Goal: Task Accomplishment & Management: Complete application form

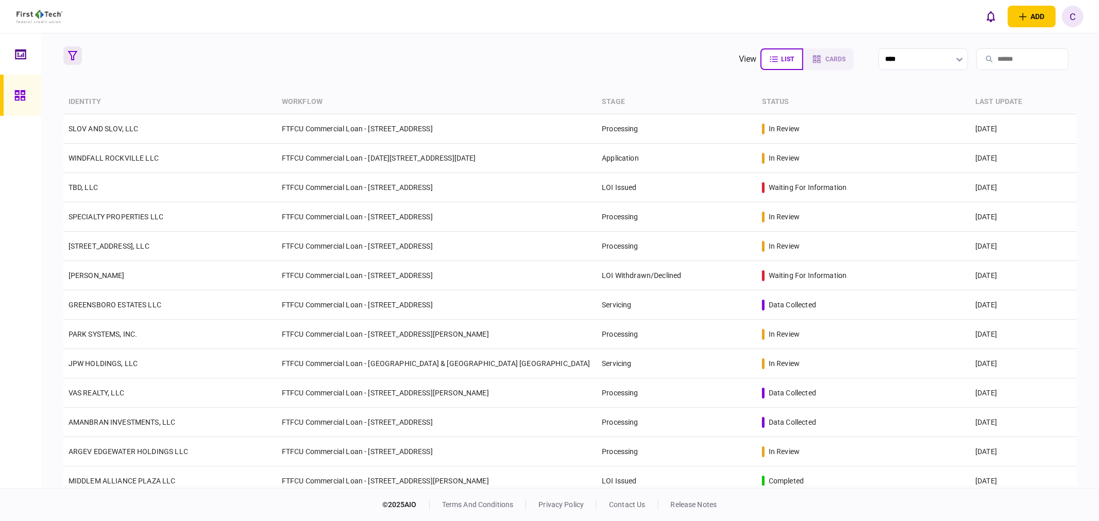
click at [76, 53] on icon "button" at bounding box center [72, 55] width 9 height 9
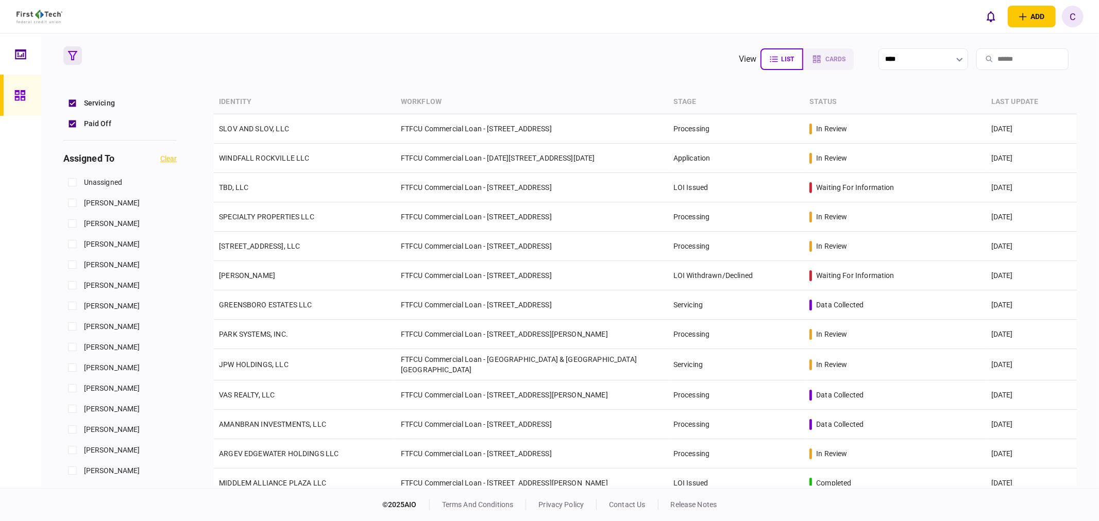
scroll to position [400, 0]
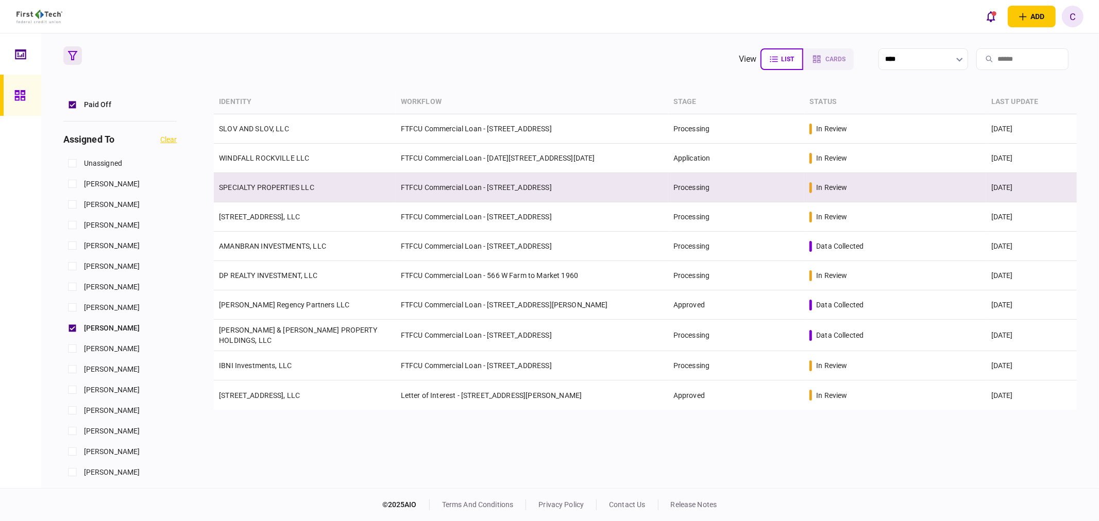
click at [254, 185] on link "SPECIALTY PROPERTIES LLC" at bounding box center [266, 187] width 95 height 8
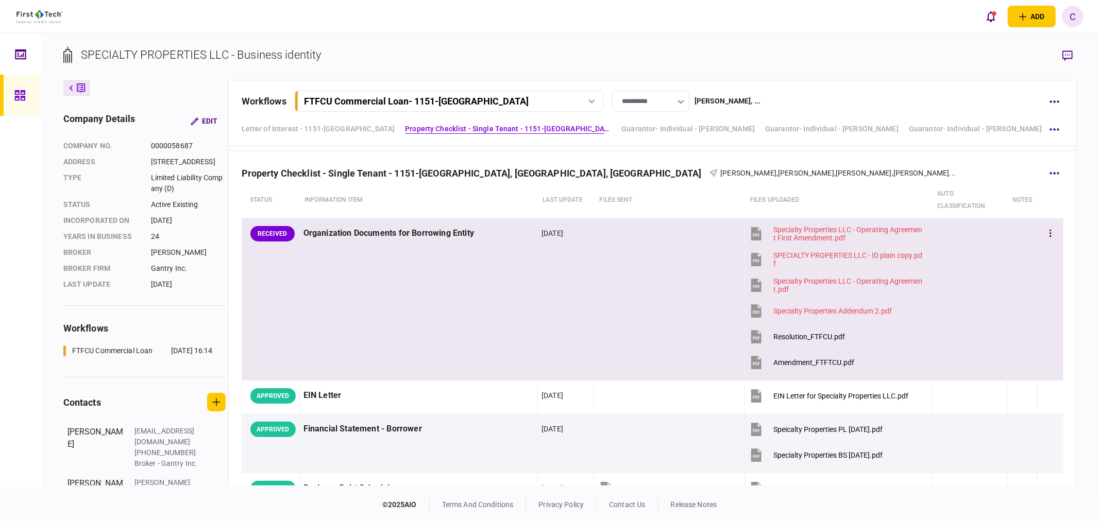
scroll to position [433, 0]
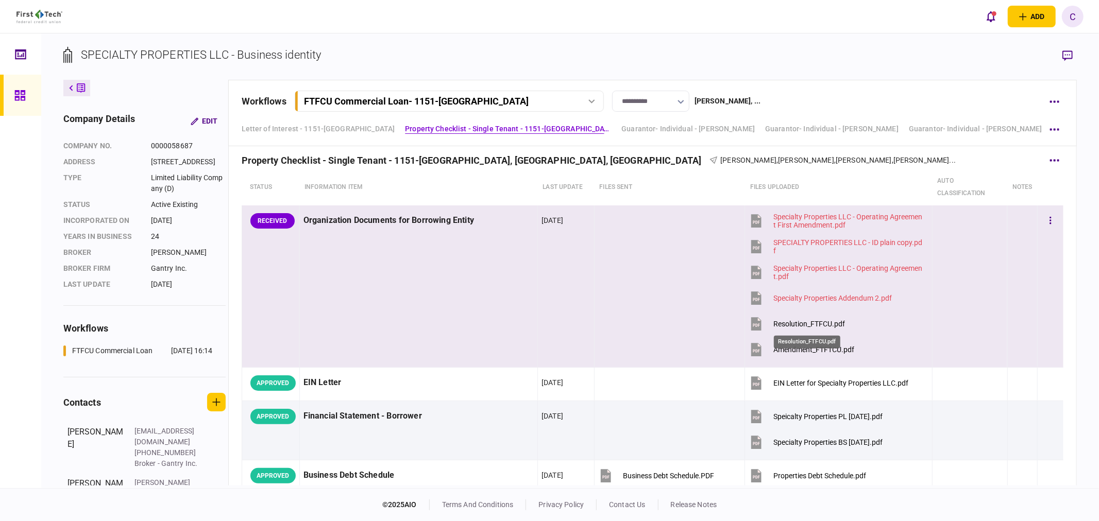
click at [796, 327] on div "Resolution_FTFCU.pdf" at bounding box center [809, 324] width 72 height 8
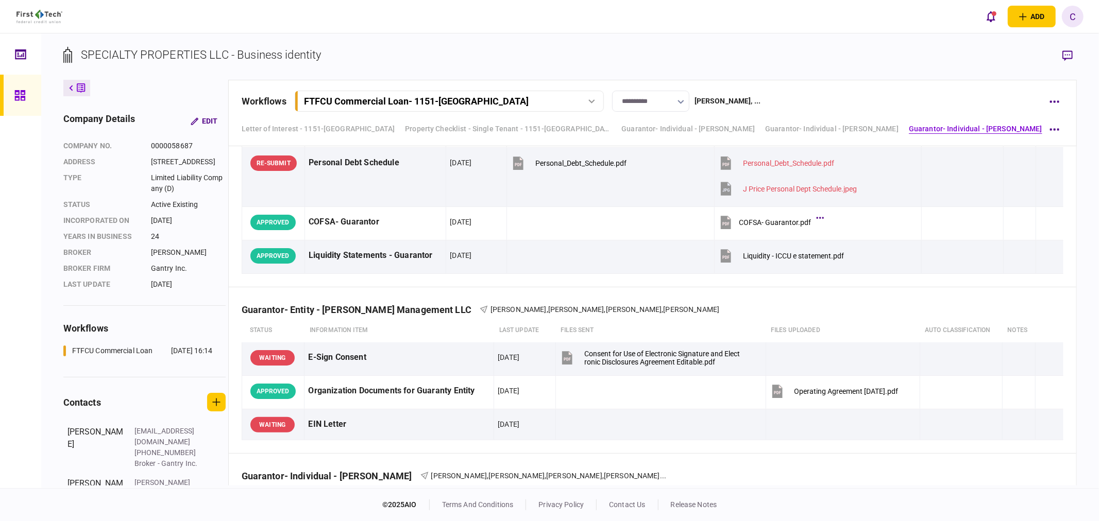
scroll to position [4439, 0]
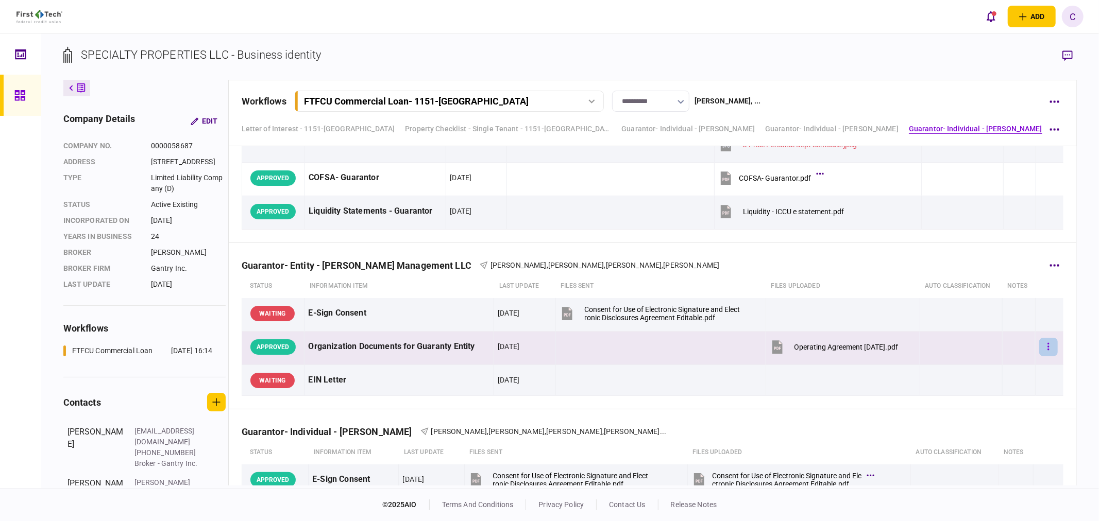
click at [1039, 349] on button "button" at bounding box center [1048, 347] width 19 height 19
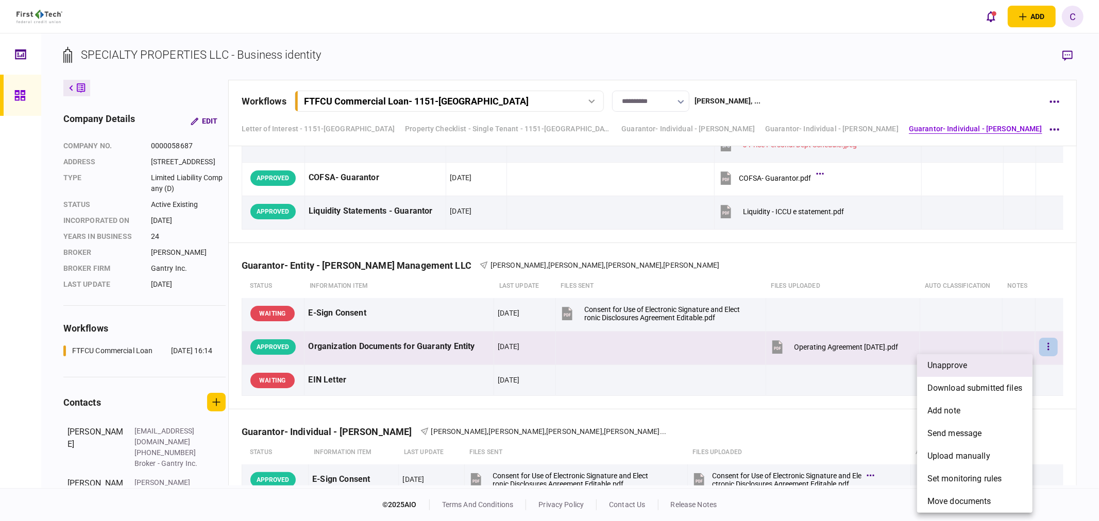
click at [989, 362] on li "unapprove" at bounding box center [974, 365] width 115 height 23
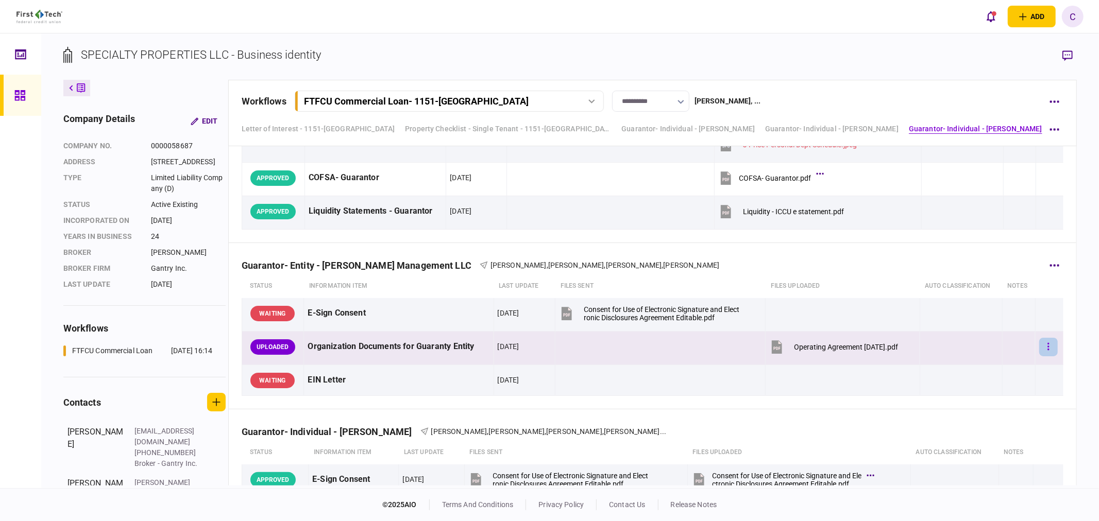
click at [1044, 351] on button "button" at bounding box center [1048, 347] width 19 height 19
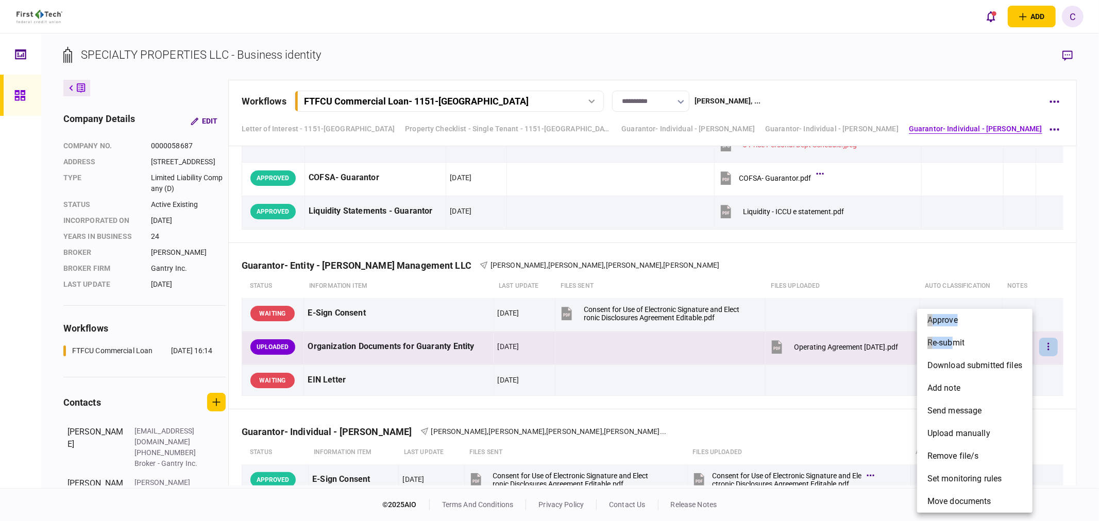
drag, startPoint x: 955, startPoint y: 344, endPoint x: 1077, endPoint y: 350, distance: 122.2
click at [1072, 352] on div "approve re-submit download submitted files add note send message upload manuall…" at bounding box center [549, 260] width 1099 height 521
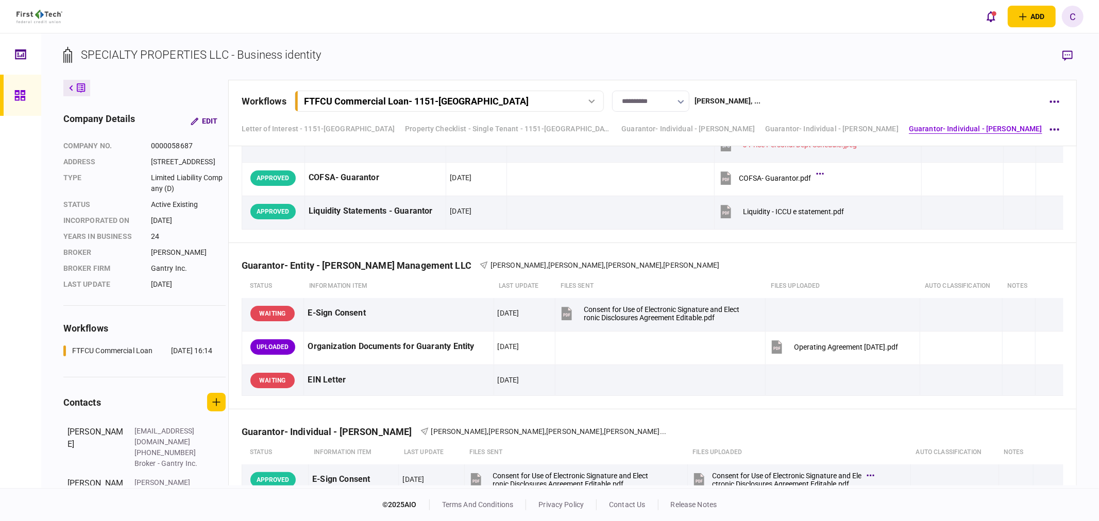
click at [1077, 350] on div "approve re-submit download submitted files add note send message upload manuall…" at bounding box center [549, 260] width 1099 height 521
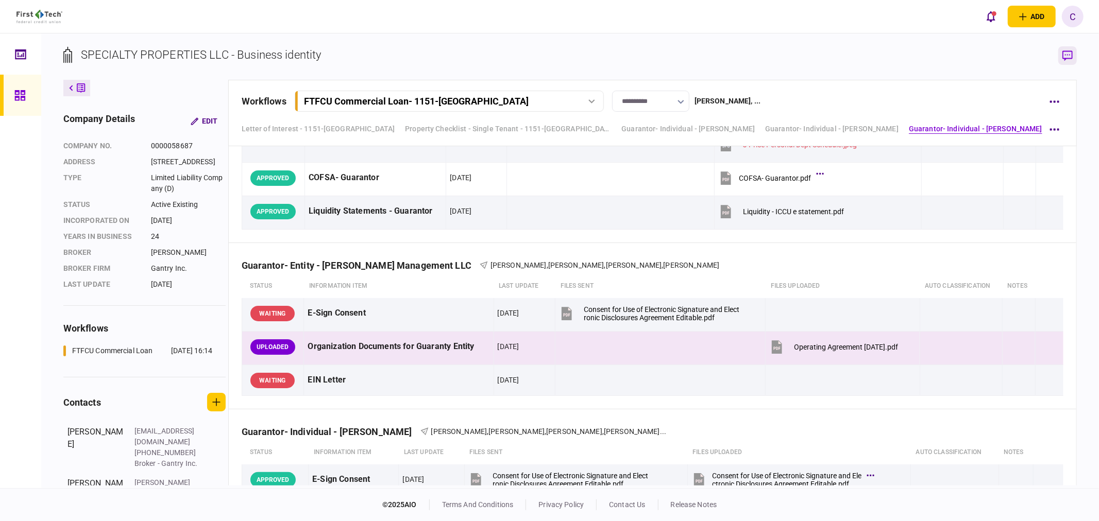
click at [1069, 55] on icon "button" at bounding box center [1067, 55] width 10 height 10
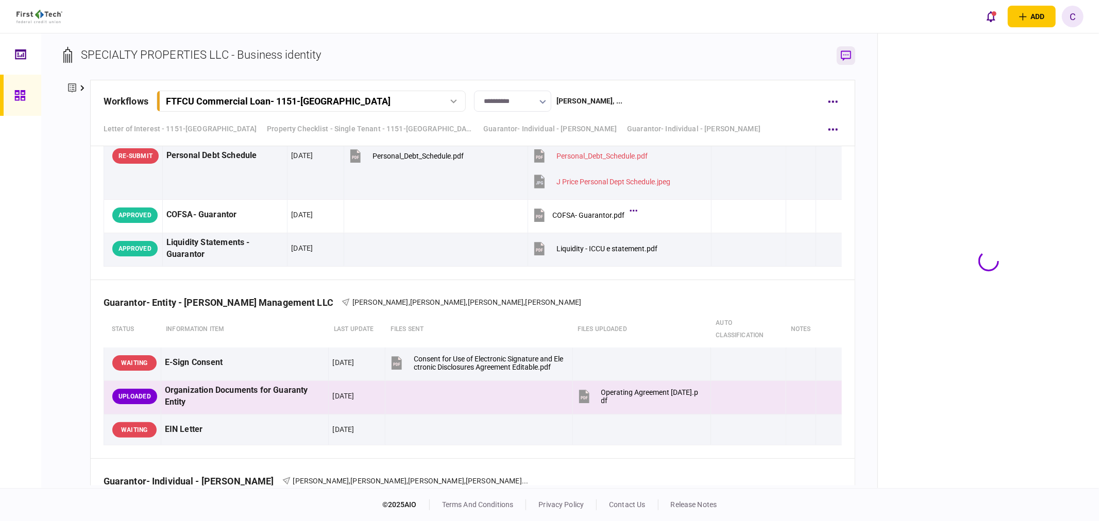
scroll to position [4476, 0]
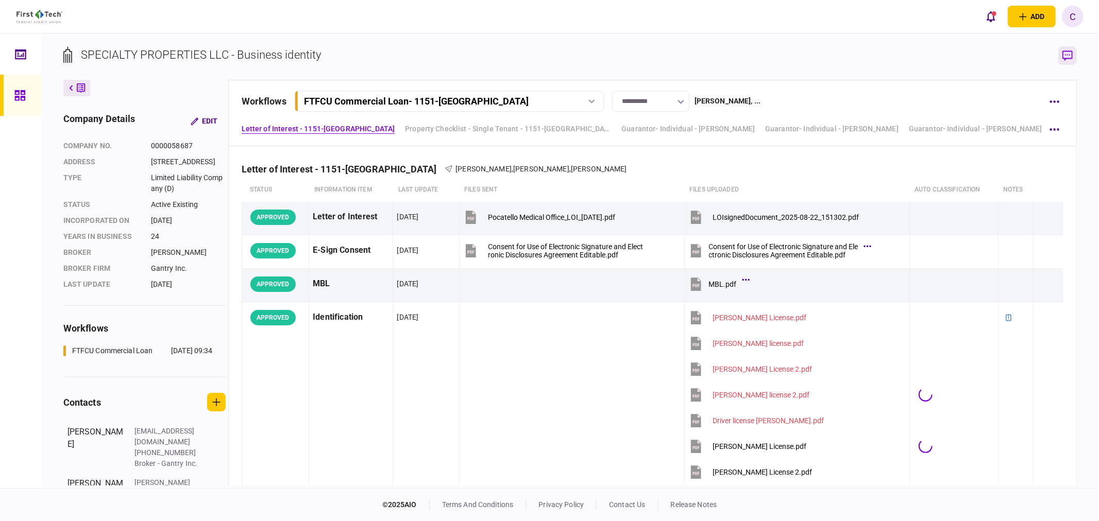
click at [1070, 59] on icon "button" at bounding box center [1067, 55] width 10 height 11
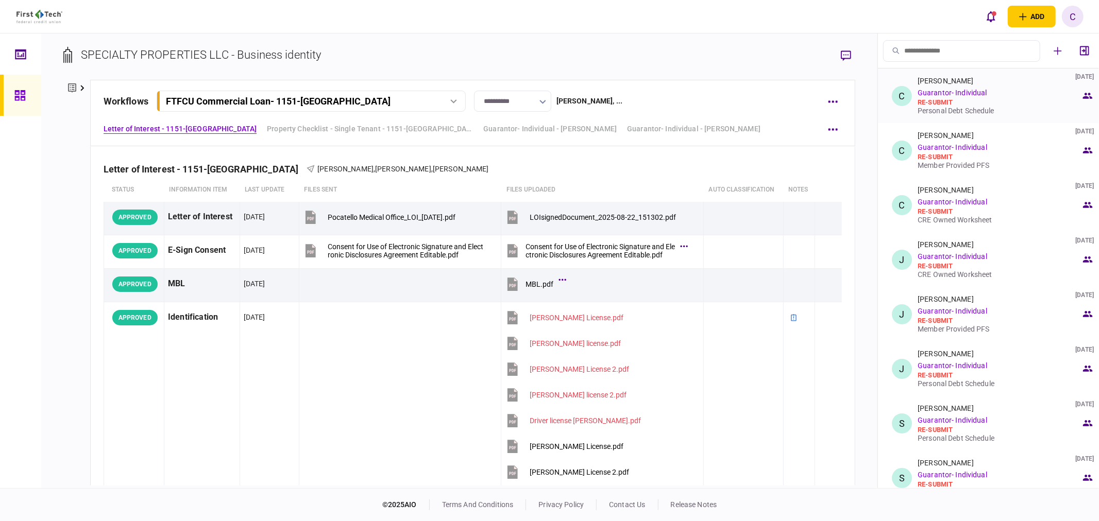
click at [953, 111] on div "Personal Debt Schedule" at bounding box center [998, 111] width 163 height 8
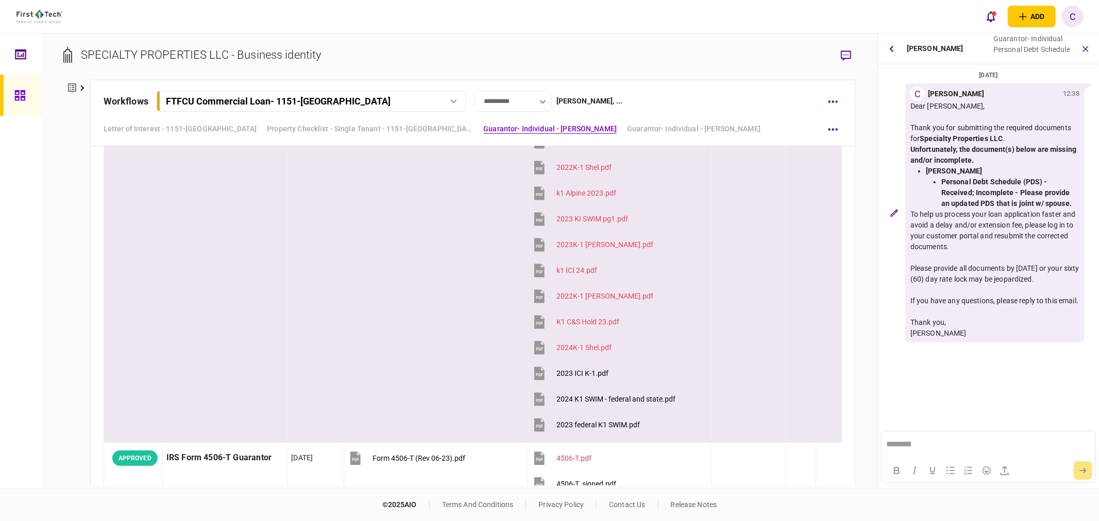
scroll to position [2232, 0]
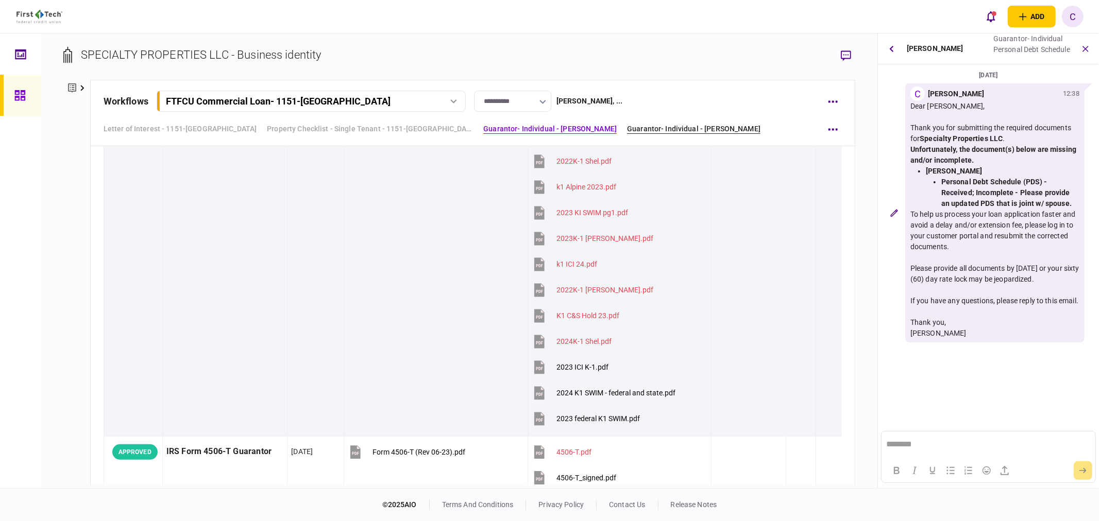
click at [693, 125] on link "Guarantor- Individual - [PERSON_NAME]" at bounding box center [693, 129] width 133 height 11
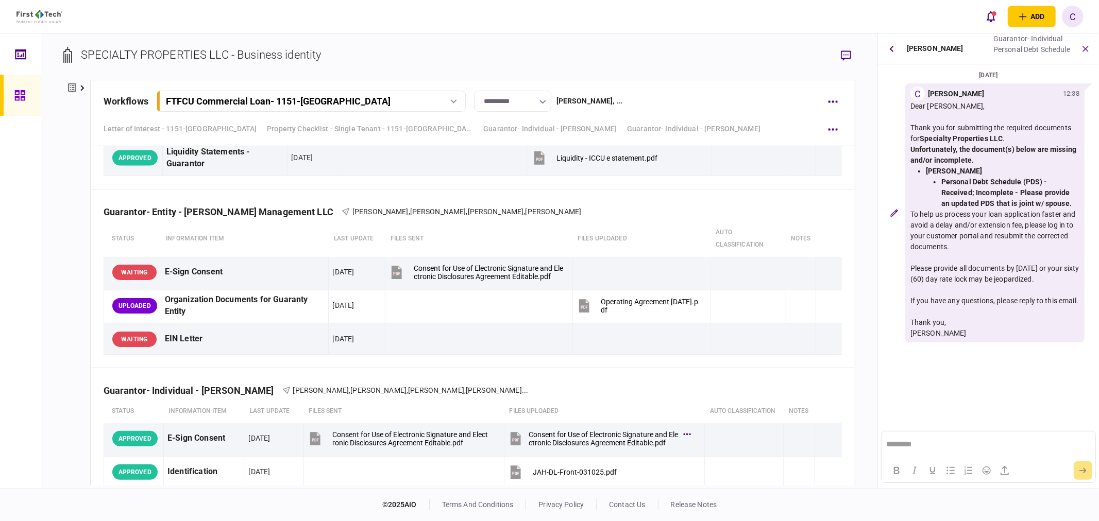
scroll to position [4523, 0]
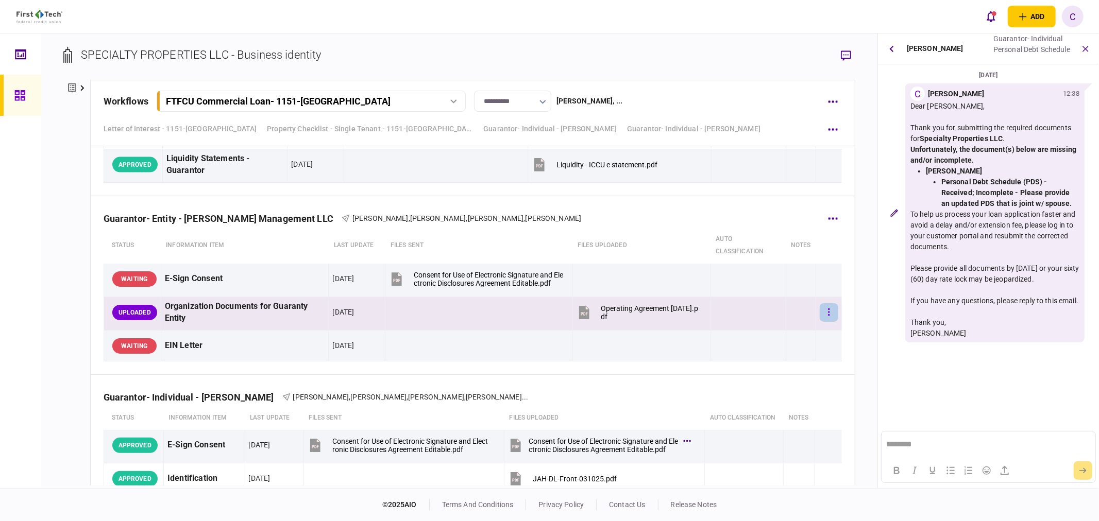
click at [820, 308] on button "button" at bounding box center [829, 312] width 19 height 19
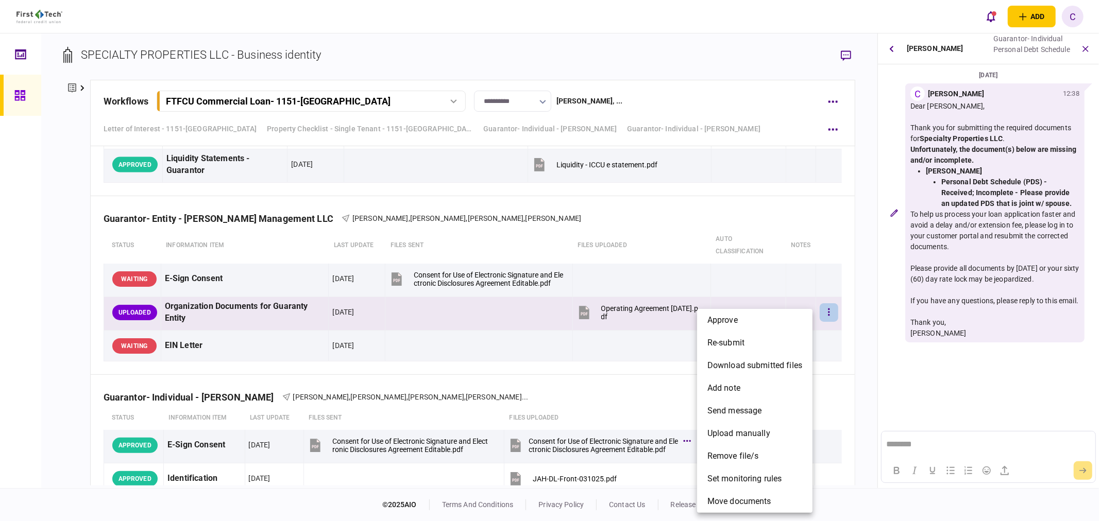
click at [970, 117] on div at bounding box center [549, 260] width 1099 height 521
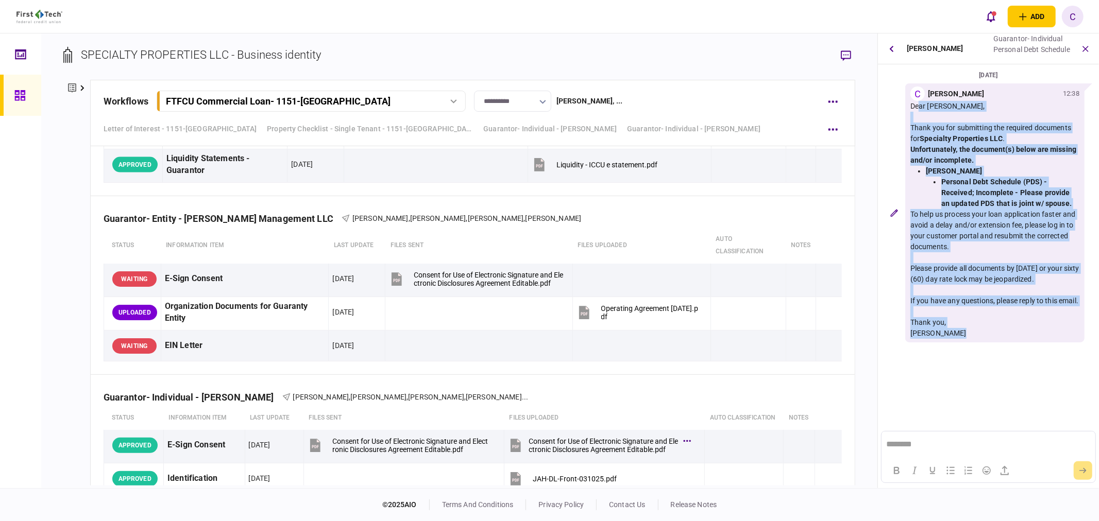
drag, startPoint x: 910, startPoint y: 106, endPoint x: 999, endPoint y: 349, distance: 258.9
click at [999, 339] on div "Dear [PERSON_NAME], Thank you for submitting the required documents for Special…" at bounding box center [994, 220] width 169 height 238
copy div "Dear [PERSON_NAME], Thank you for submitting the required documents for Special…"
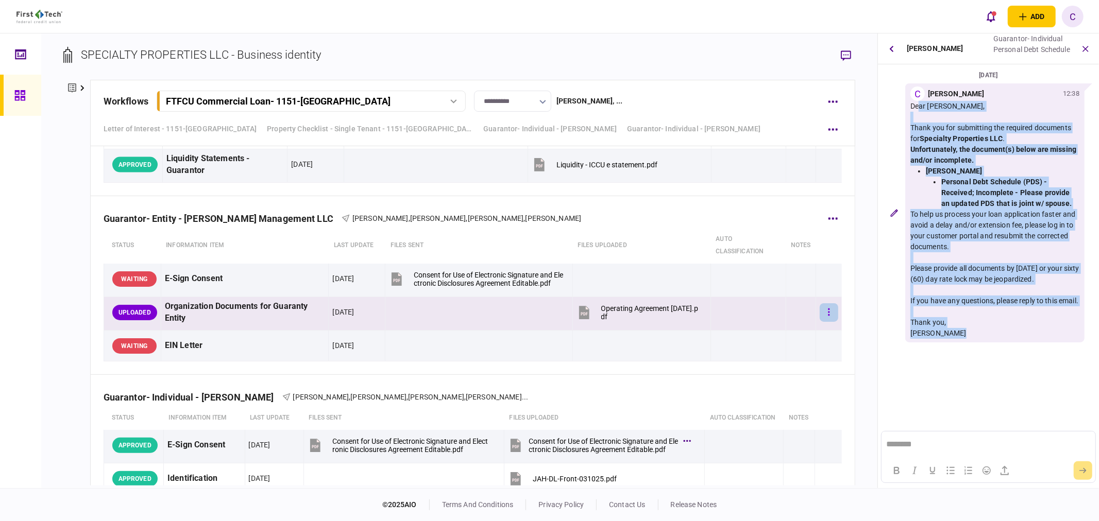
click at [824, 312] on button "button" at bounding box center [829, 312] width 19 height 19
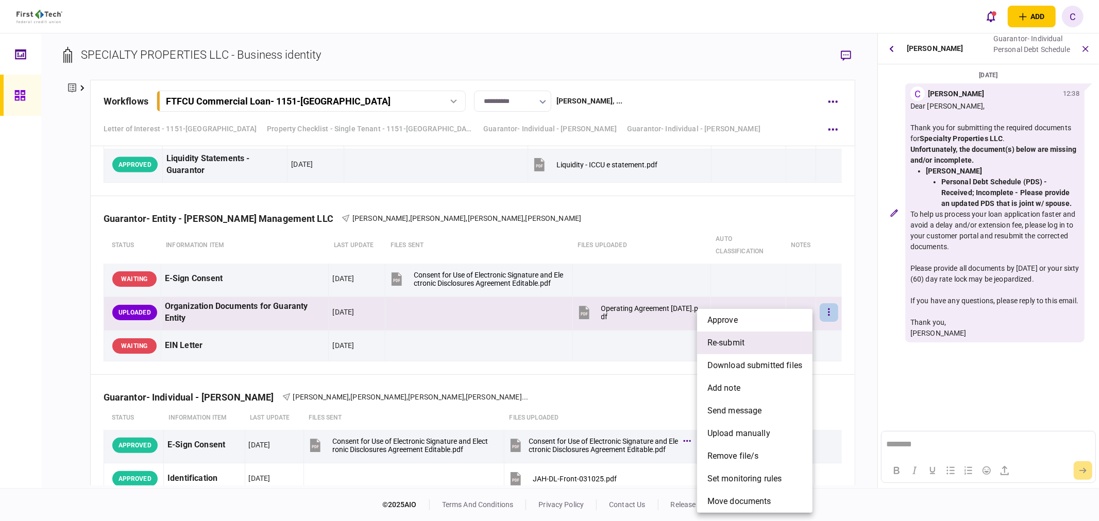
click at [746, 348] on li "re-submit" at bounding box center [754, 343] width 115 height 23
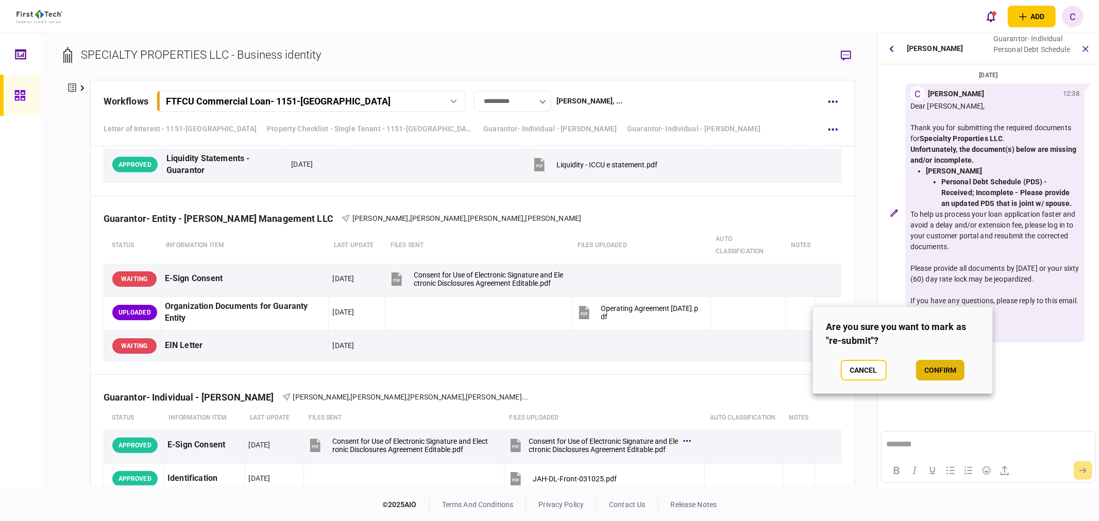
click at [951, 371] on button "confirm" at bounding box center [940, 370] width 48 height 21
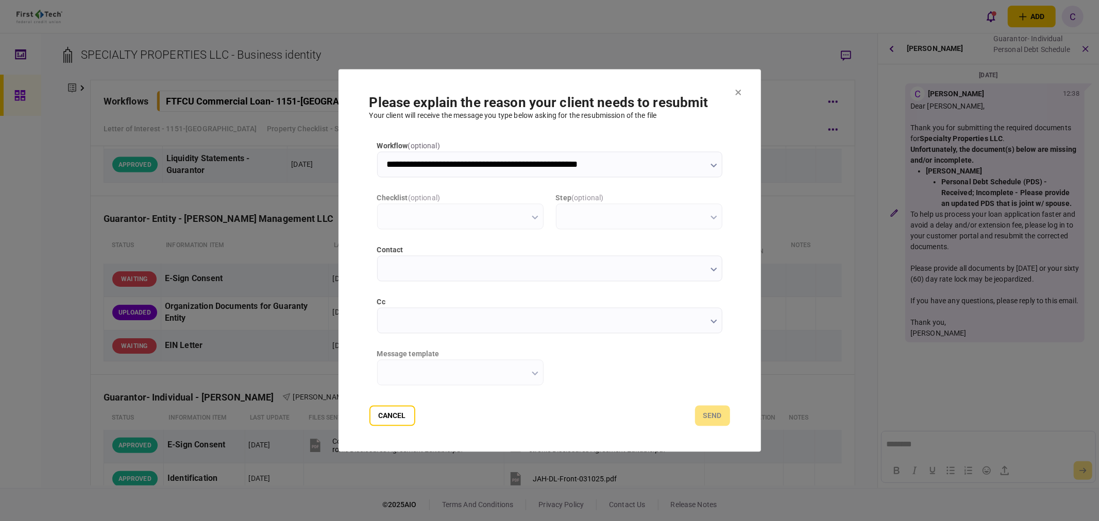
scroll to position [0, 0]
type input "**********"
click at [397, 301] on label "cc" at bounding box center [549, 302] width 345 height 11
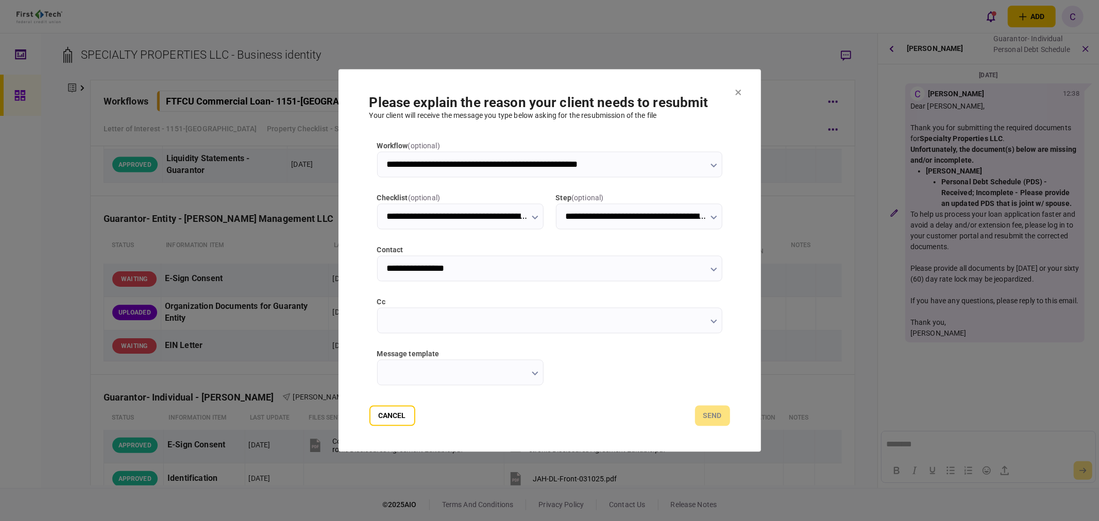
click at [397, 308] on input "cc" at bounding box center [549, 321] width 345 height 26
click at [391, 320] on input "cc" at bounding box center [549, 321] width 345 height 26
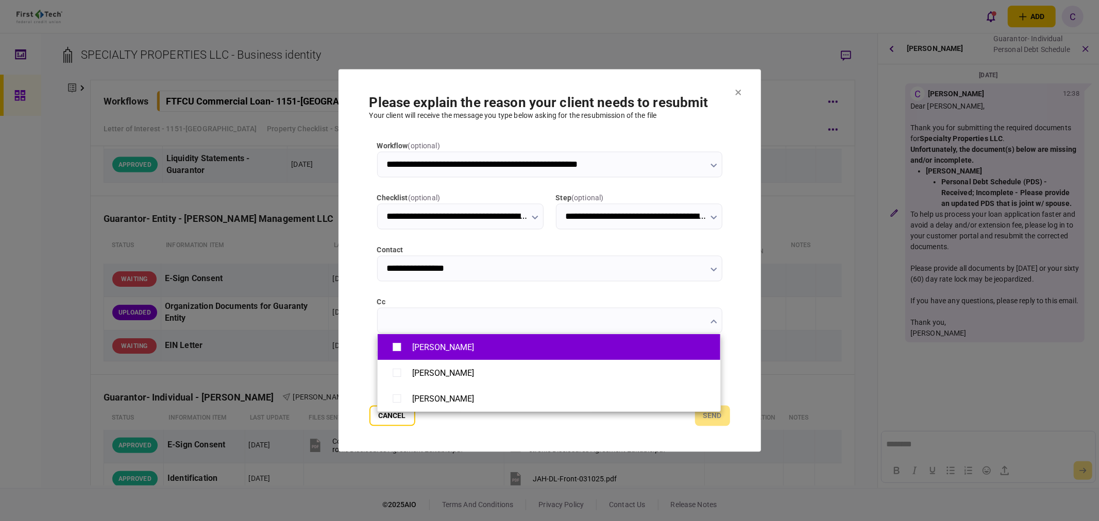
drag, startPoint x: 387, startPoint y: 347, endPoint x: 387, endPoint y: 353, distance: 6.2
click at [387, 348] on li "[PERSON_NAME]" at bounding box center [549, 347] width 343 height 26
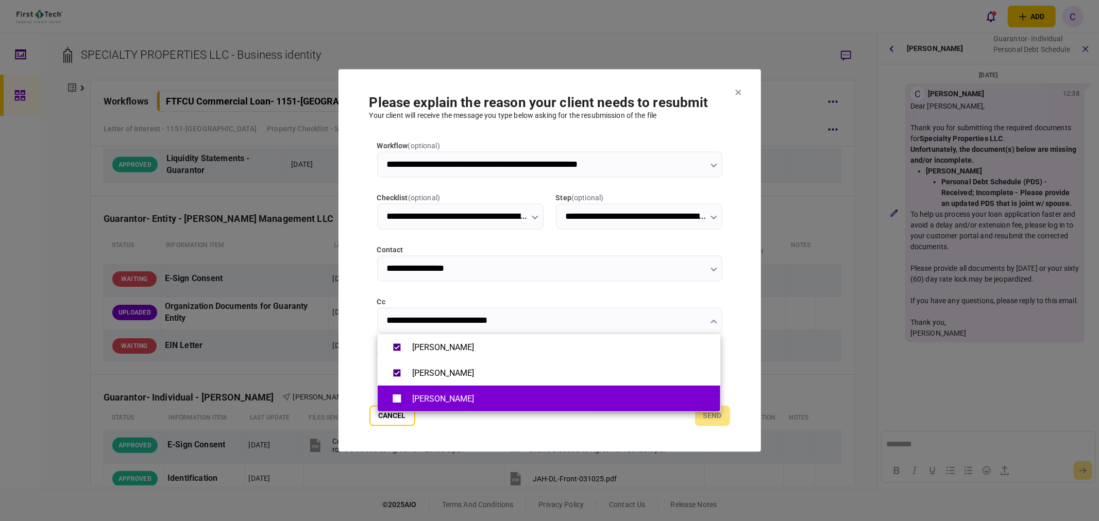
click at [382, 404] on li "[PERSON_NAME]" at bounding box center [549, 399] width 343 height 26
type input "**********"
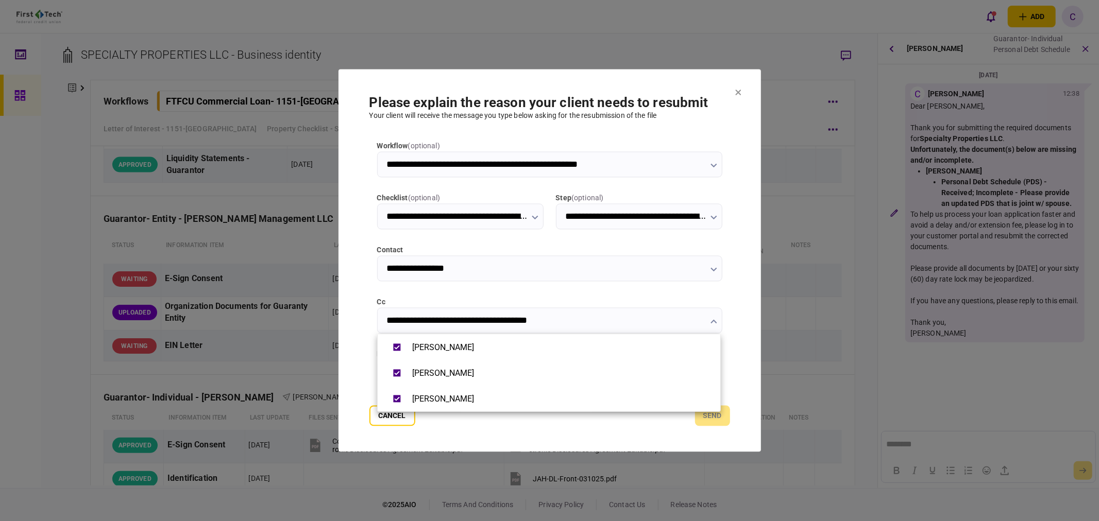
click at [359, 374] on div at bounding box center [549, 260] width 1099 height 521
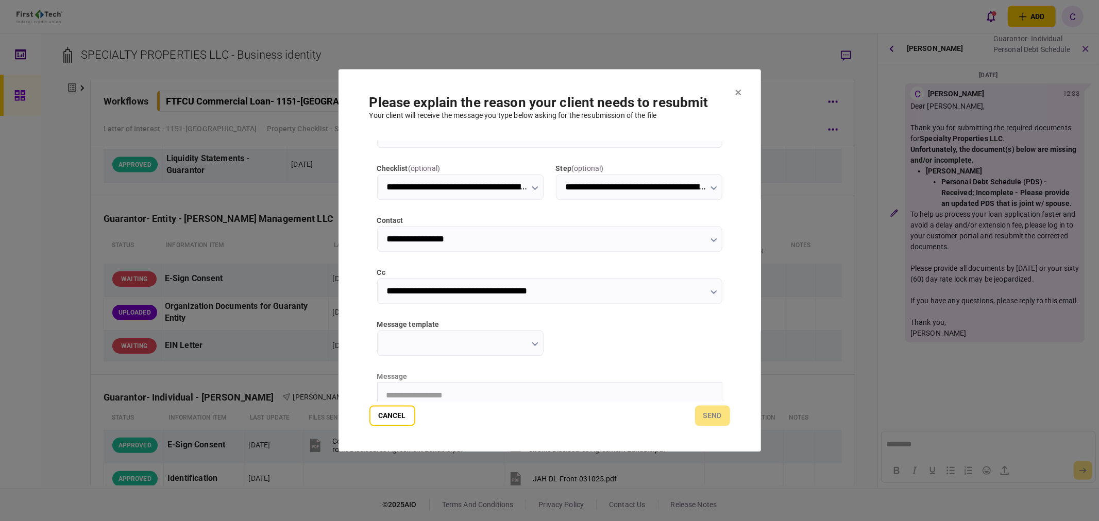
scroll to position [57, 0]
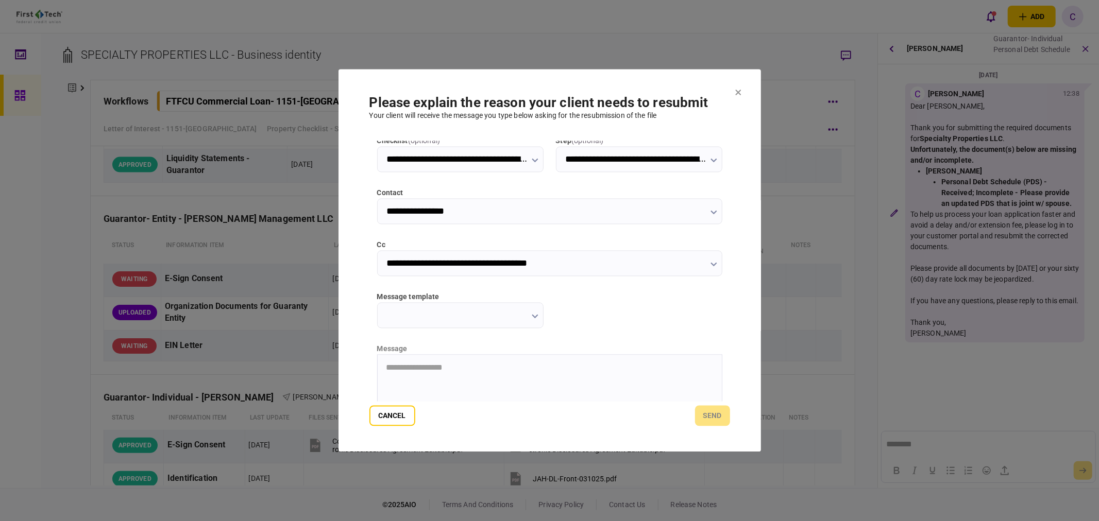
click at [535, 313] on button "button" at bounding box center [535, 316] width 7 height 8
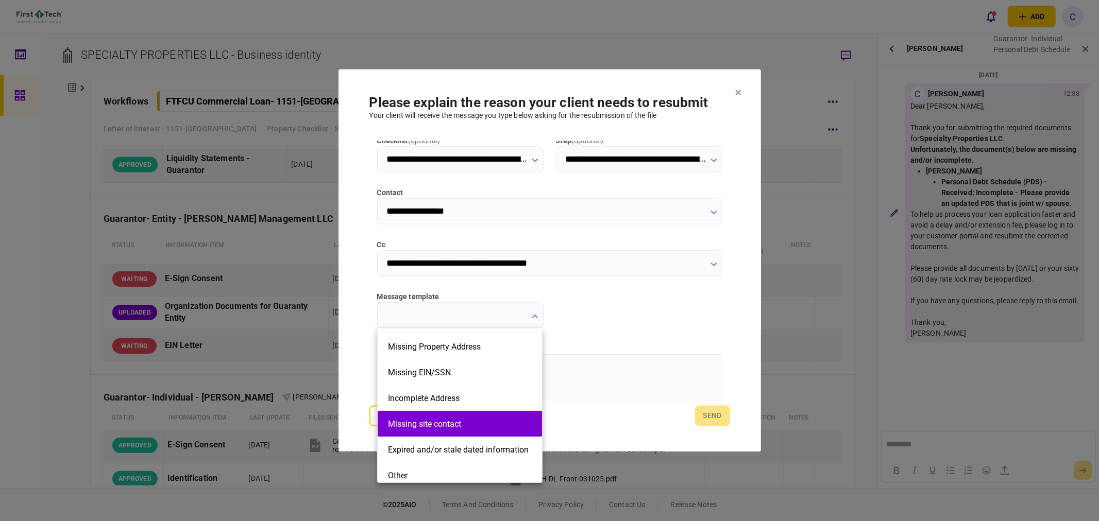
scroll to position [172, 0]
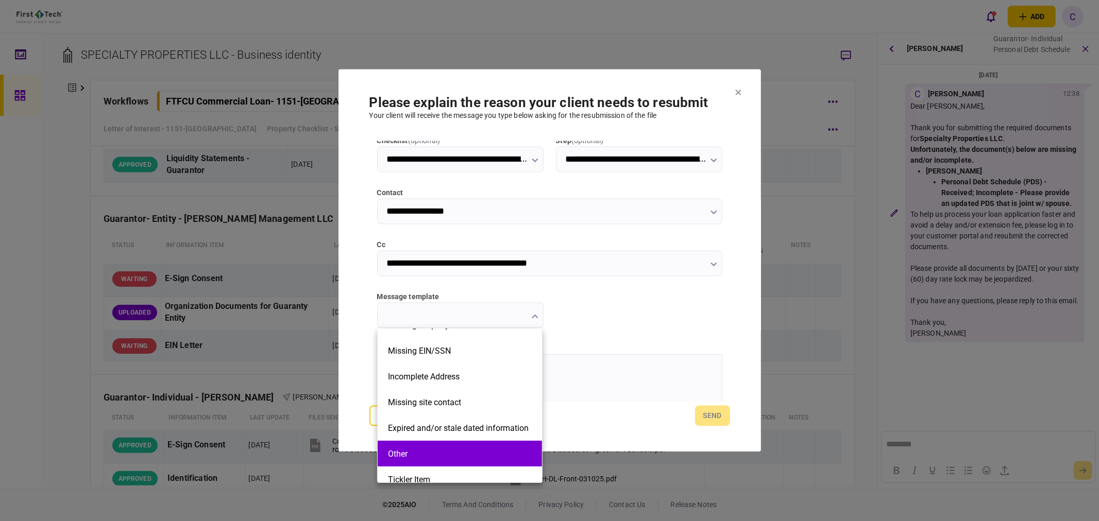
click at [403, 452] on button "Other" at bounding box center [460, 454] width 144 height 10
type input "*****"
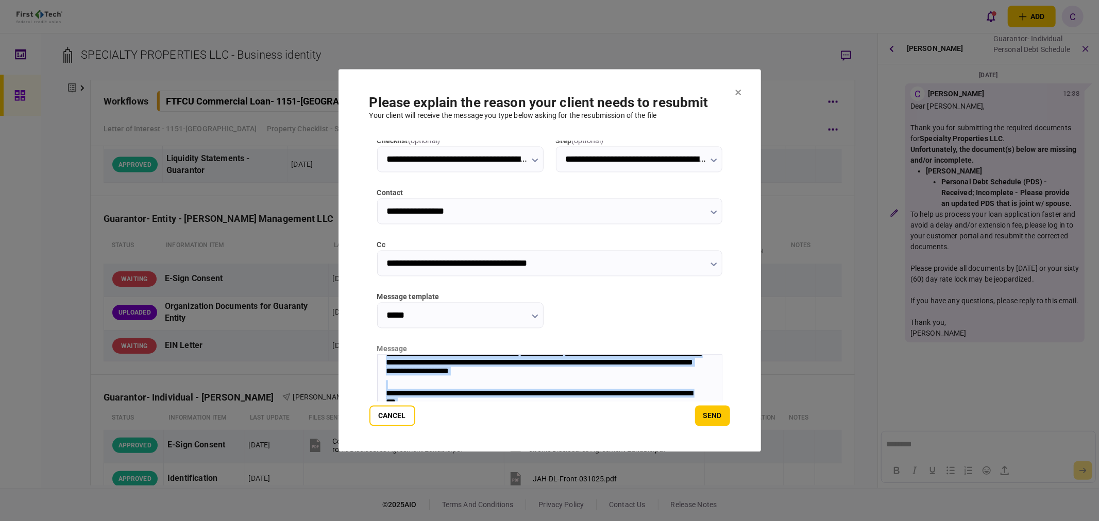
scroll to position [138, 0]
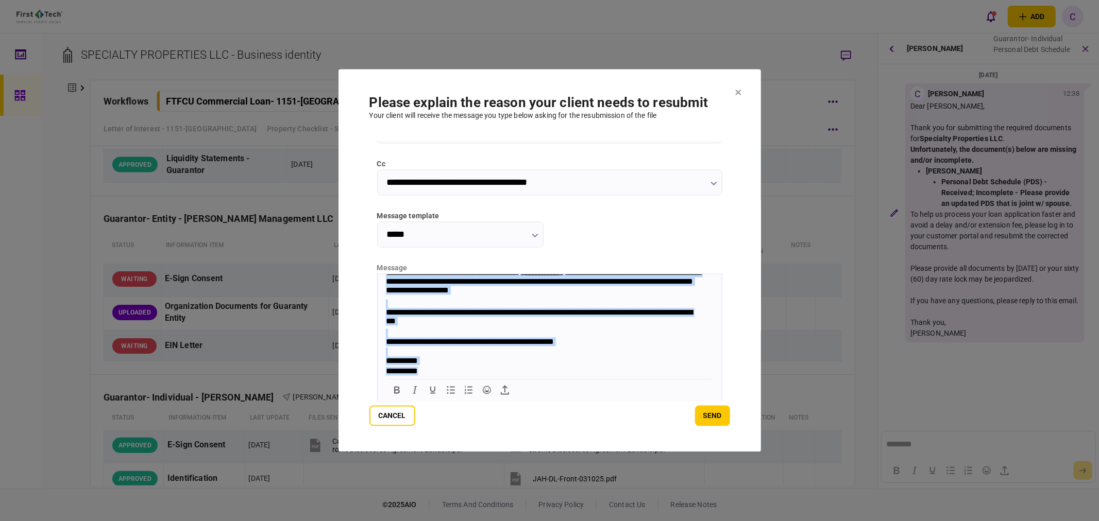
drag, startPoint x: 383, startPoint y: 278, endPoint x: 528, endPoint y: 448, distance: 222.9
click at [528, 377] on html "**********" at bounding box center [549, 308] width 344 height 138
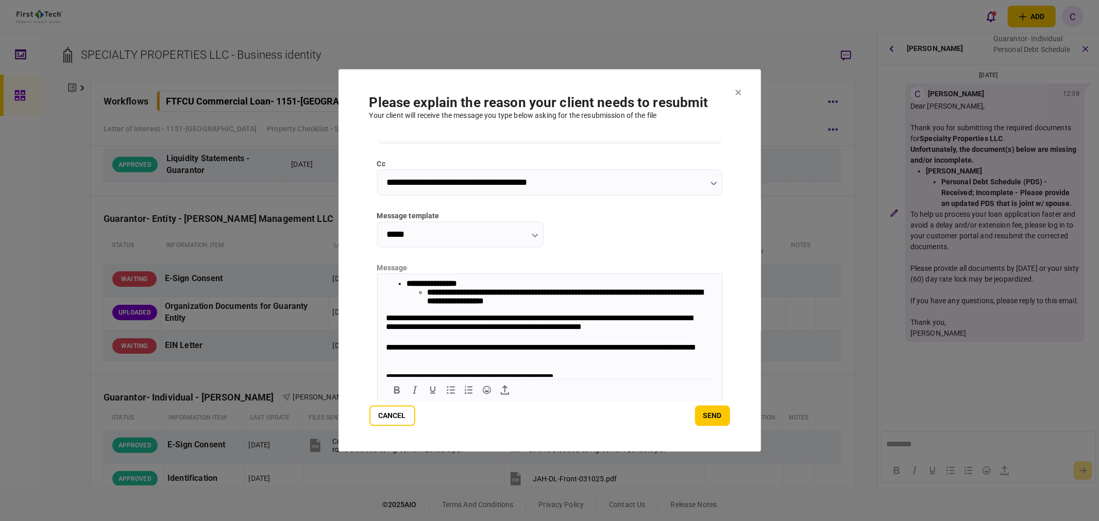
scroll to position [89, 0]
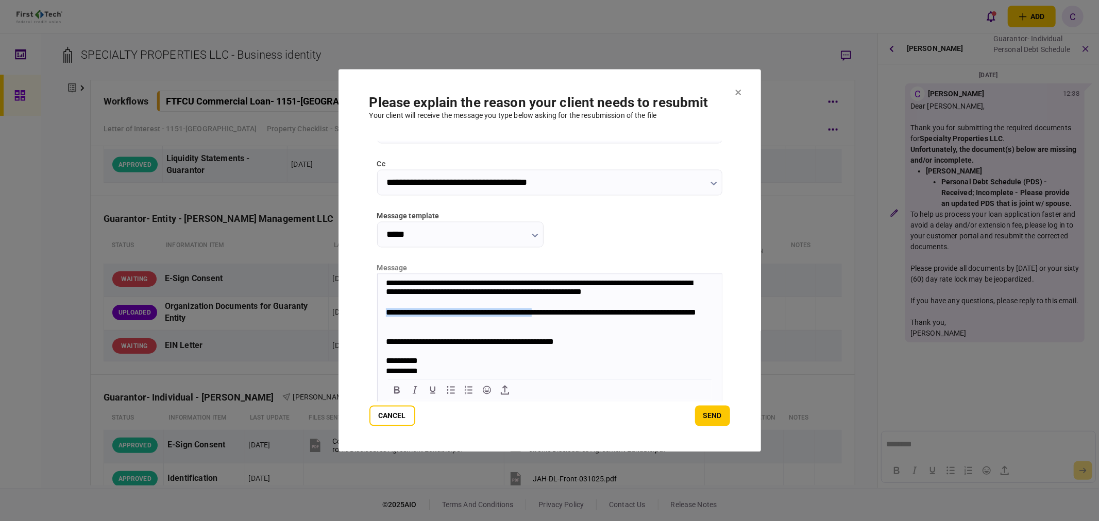
drag, startPoint x: 557, startPoint y: 311, endPoint x: 383, endPoint y: 311, distance: 174.6
click at [383, 311] on body "**********" at bounding box center [549, 287] width 344 height 179
drag, startPoint x: 448, startPoint y: 321, endPoint x: 358, endPoint y: 312, distance: 90.6
click at [377, 312] on html "**********" at bounding box center [549, 287] width 344 height 179
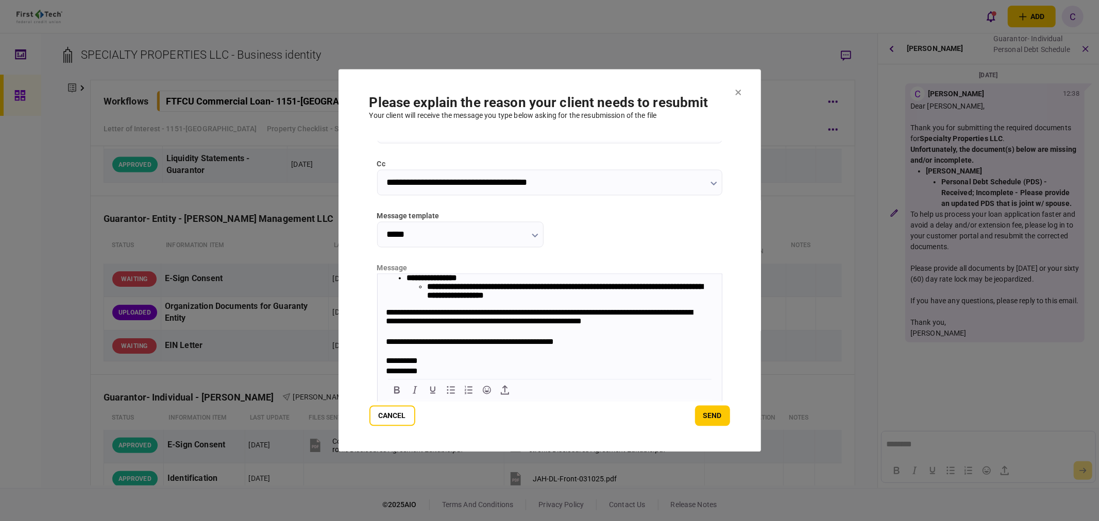
scroll to position [1, 0]
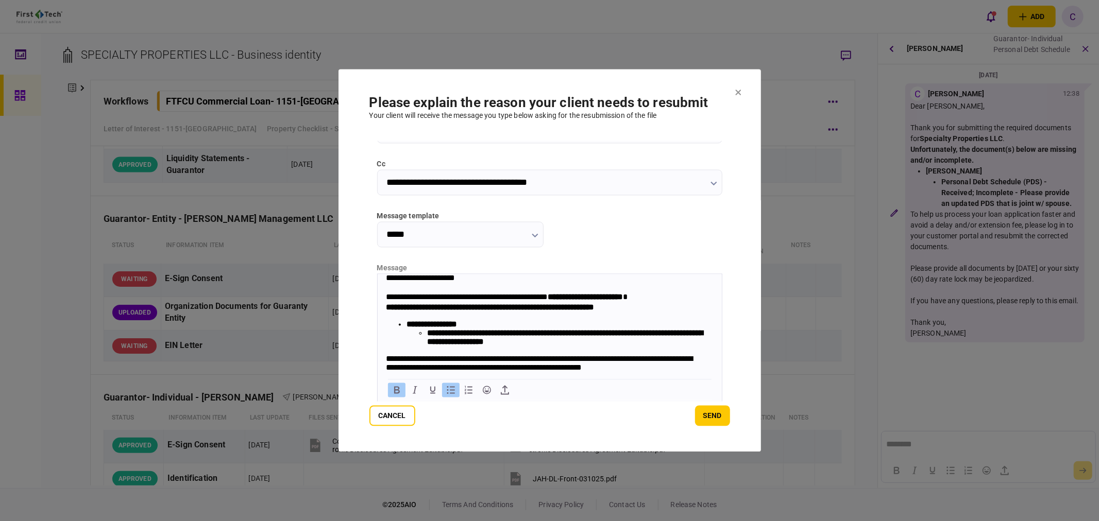
click at [470, 329] on li "**********" at bounding box center [559, 333] width 307 height 26
click at [434, 327] on strong "**********" at bounding box center [431, 324] width 50 height 8
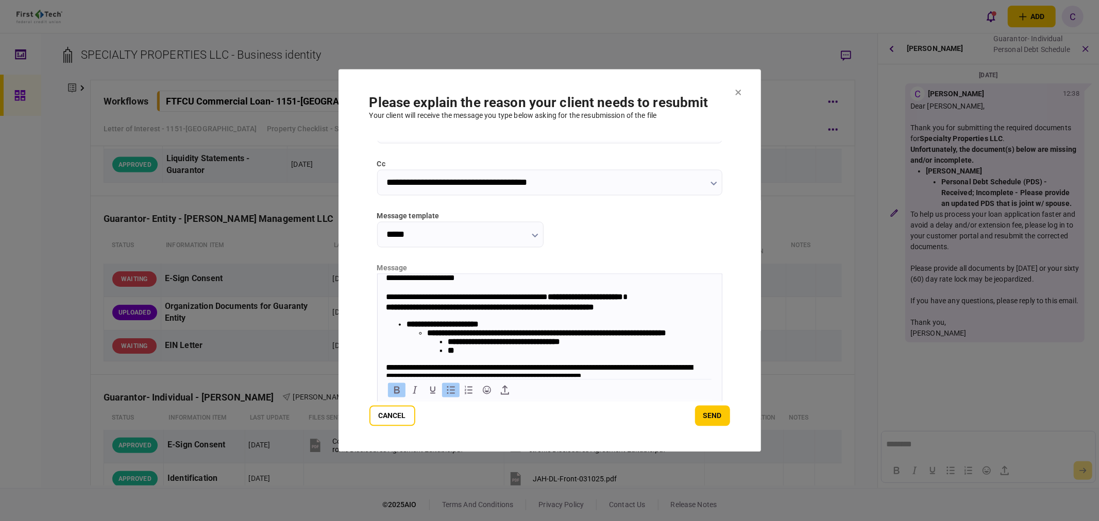
drag, startPoint x: 471, startPoint y: 369, endPoint x: 471, endPoint y: 376, distance: 6.7
click at [471, 355] on li "**" at bounding box center [580, 350] width 266 height 9
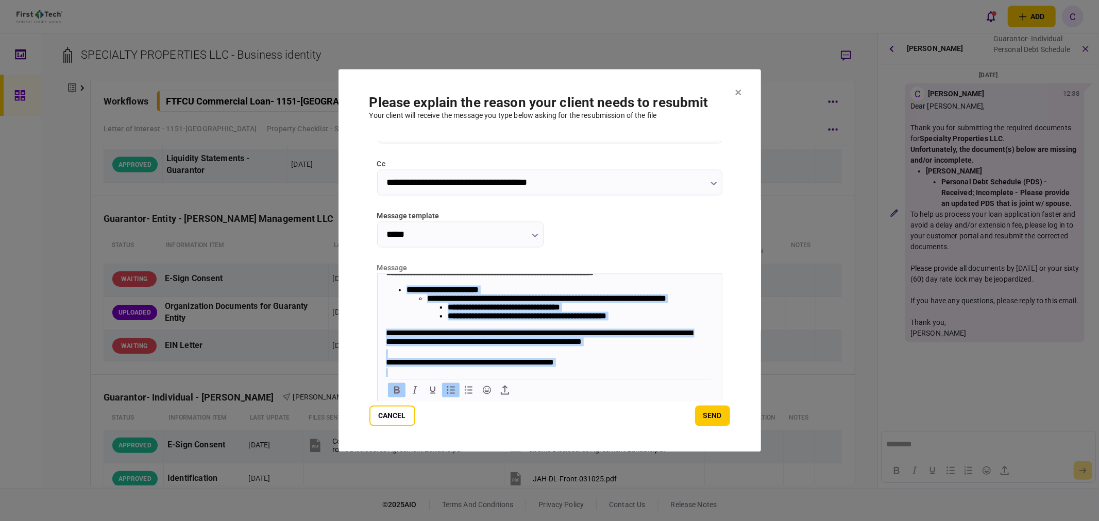
scroll to position [0, 0]
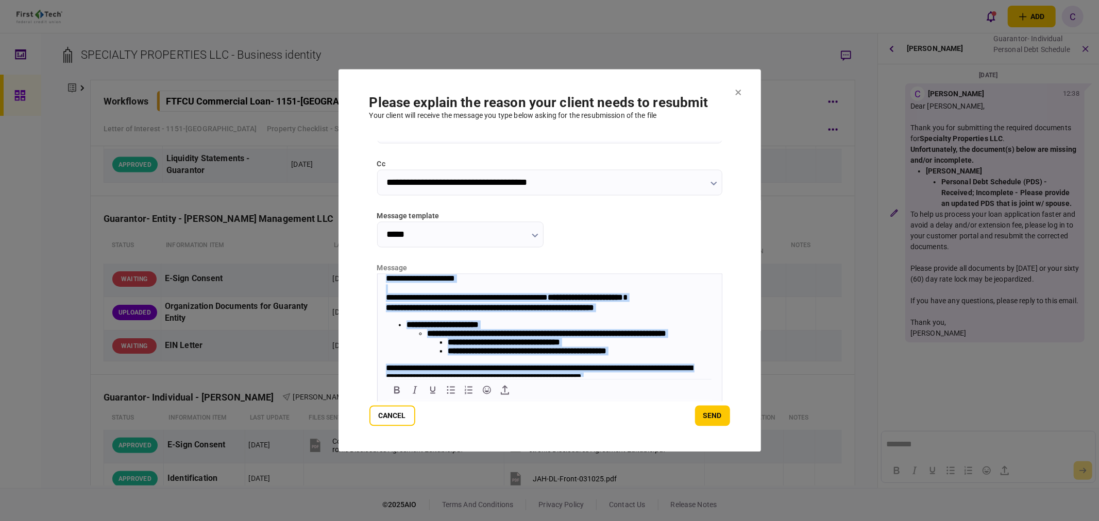
drag, startPoint x: 432, startPoint y: 372, endPoint x: 371, endPoint y: 261, distance: 127.2
click at [377, 274] on html "**********" at bounding box center [549, 353] width 344 height 159
copy body "**********"
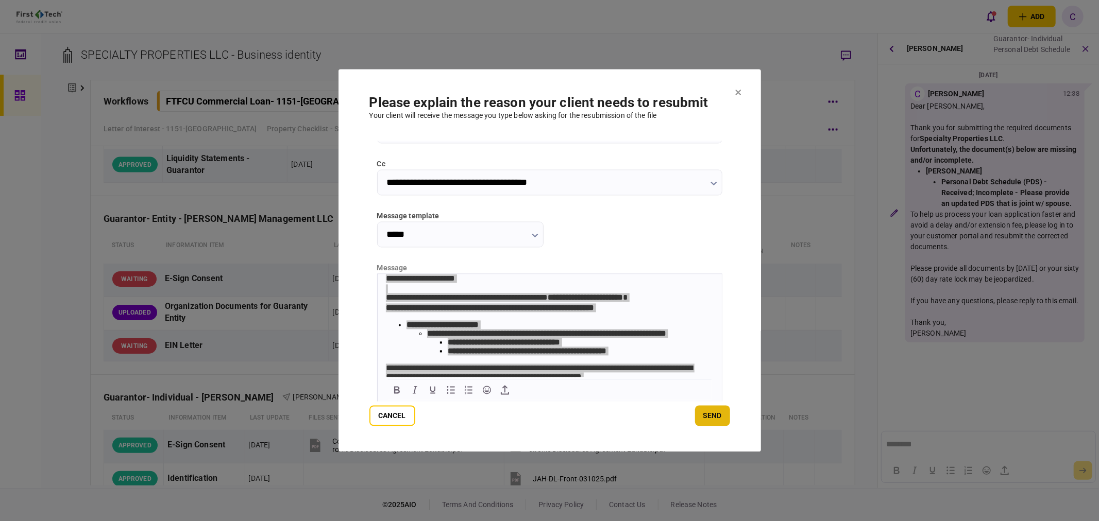
click at [712, 414] on button "send" at bounding box center [712, 416] width 35 height 21
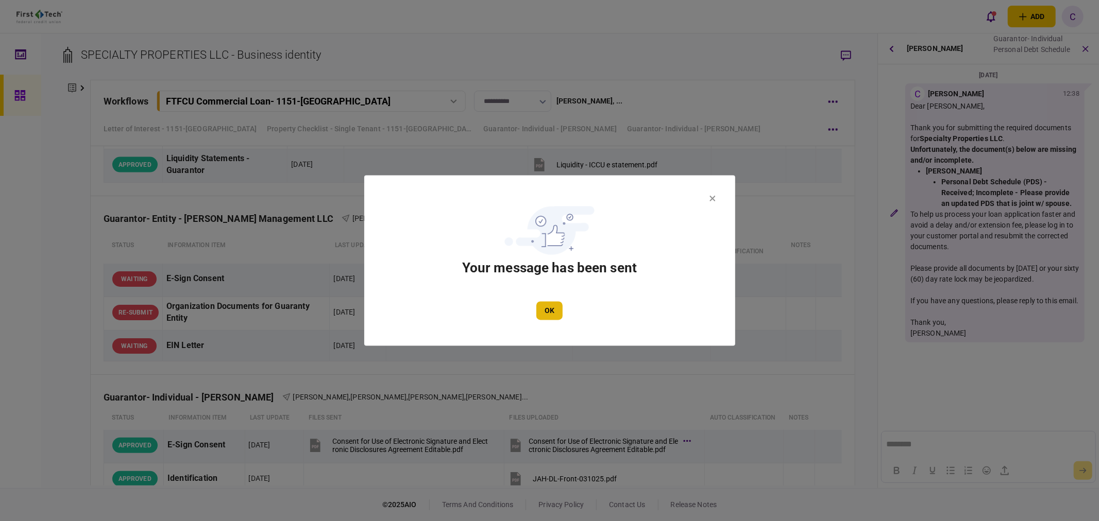
click at [557, 313] on button "OK" at bounding box center [549, 311] width 26 height 19
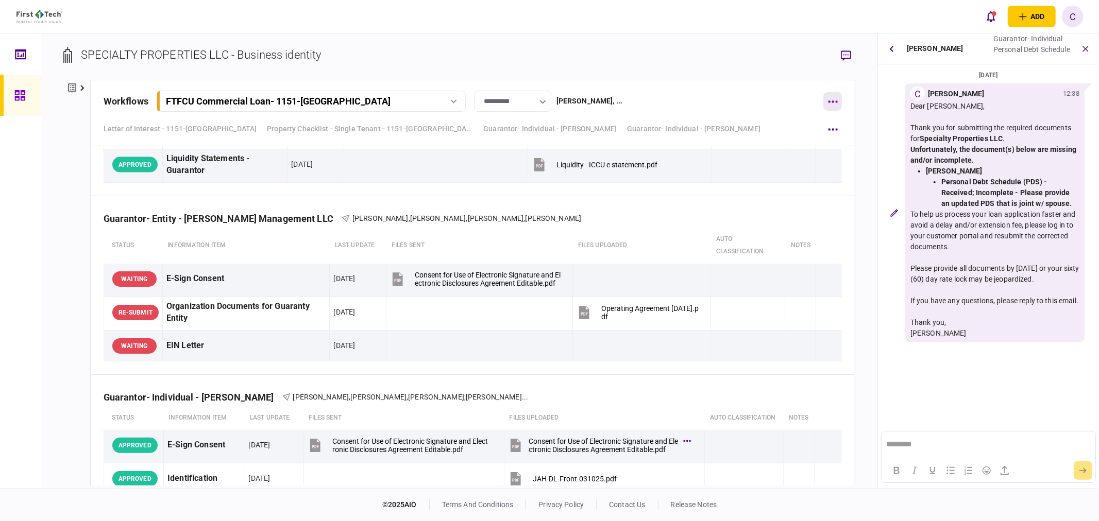
click at [833, 100] on icon "button" at bounding box center [833, 101] width 10 height 3
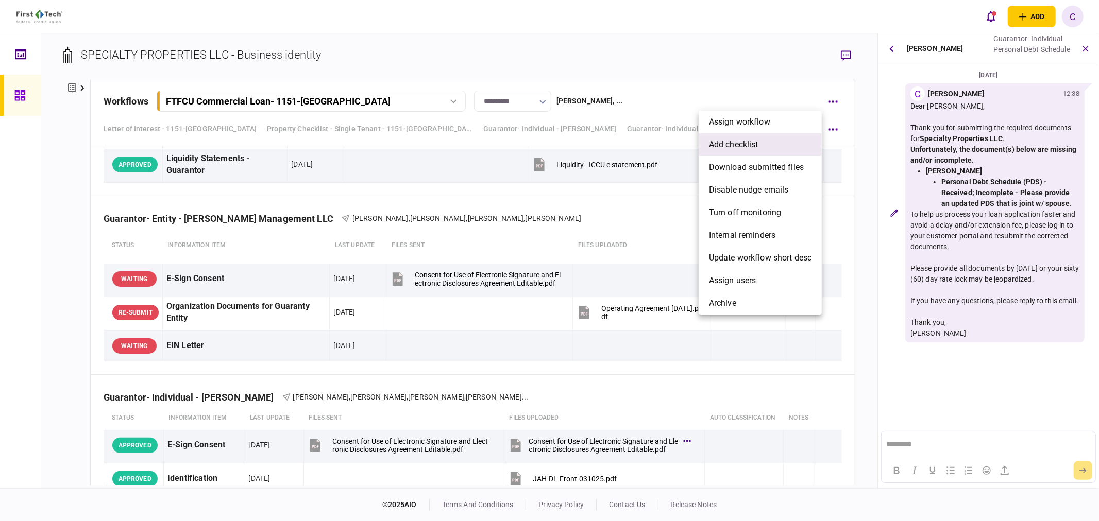
click at [741, 142] on span "add checklist" at bounding box center [733, 145] width 49 height 12
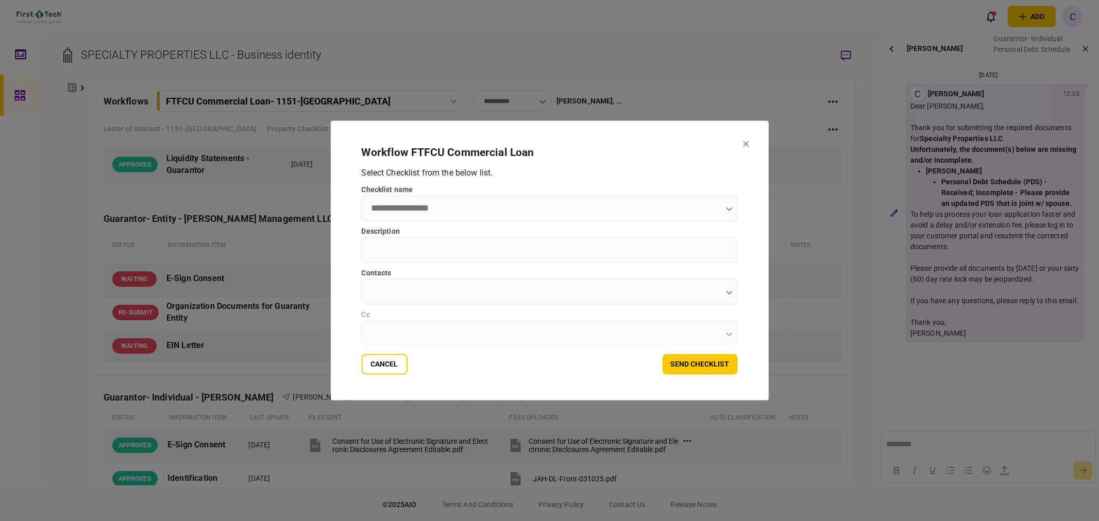
click at [450, 209] on input "checklist name" at bounding box center [550, 209] width 376 height 26
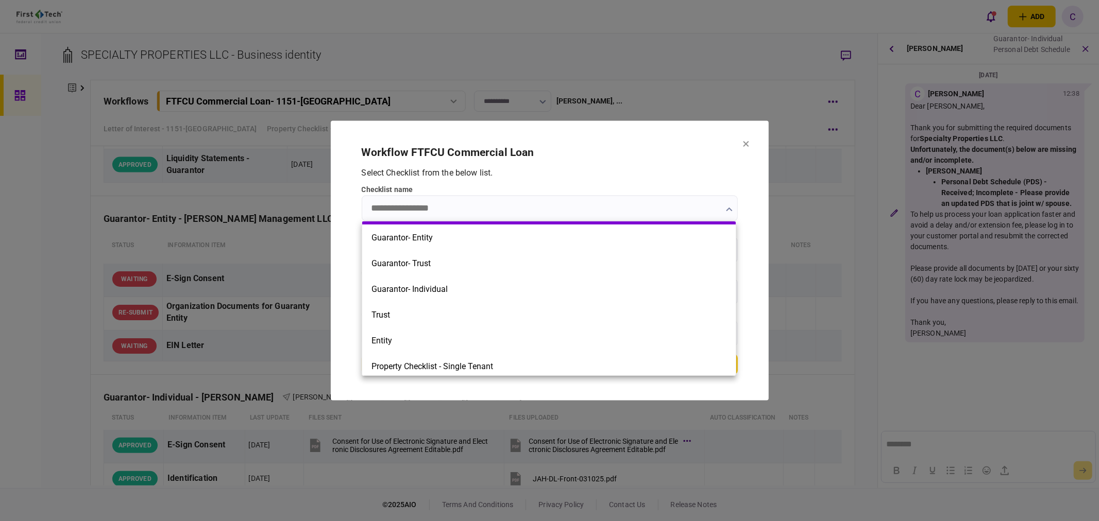
scroll to position [343, 0]
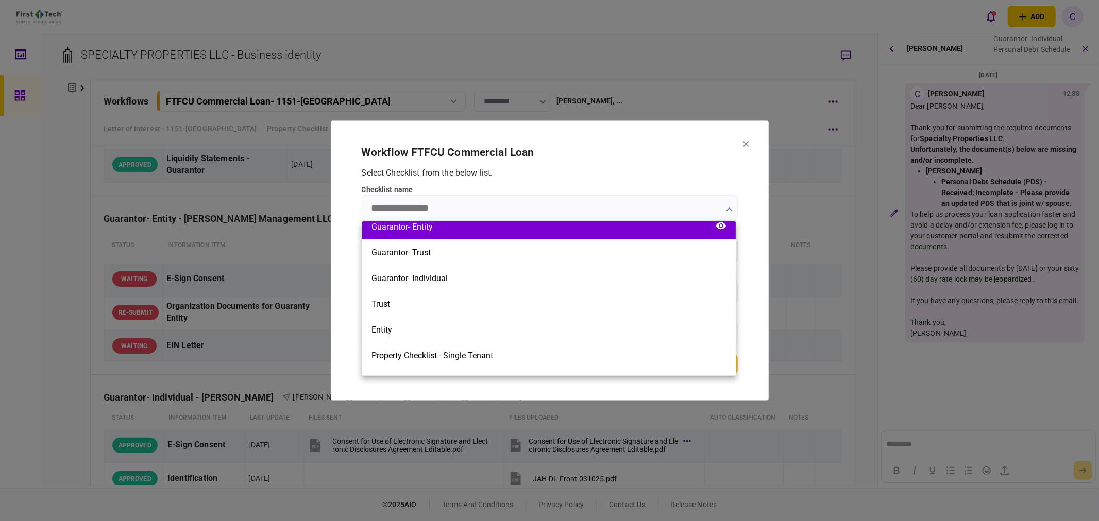
click at [447, 229] on div "Guarantor- Entity" at bounding box center [548, 227] width 373 height 26
type input "**********"
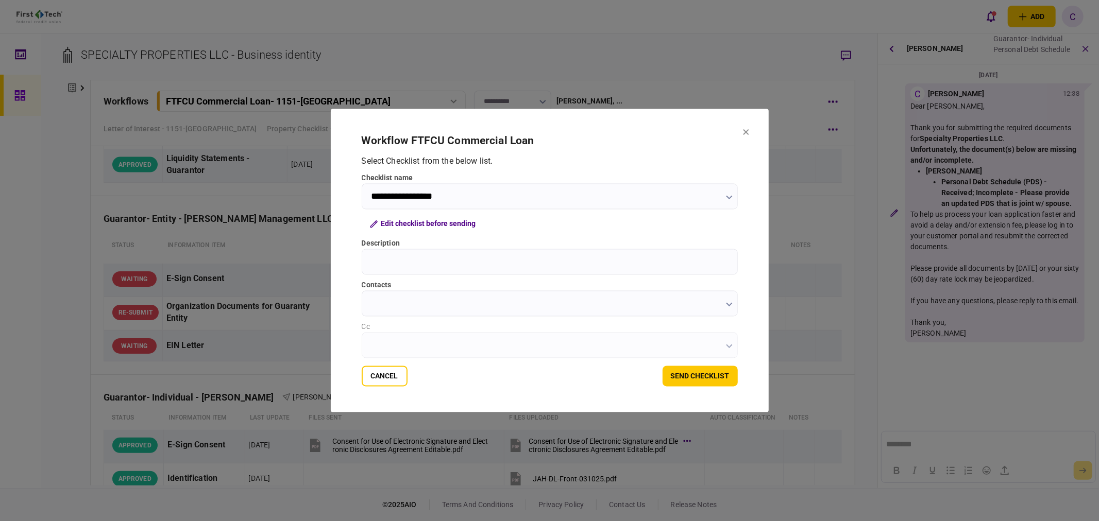
click at [393, 263] on input "Description" at bounding box center [550, 262] width 376 height 26
type input "**********"
click at [425, 310] on input "contacts" at bounding box center [550, 304] width 376 height 26
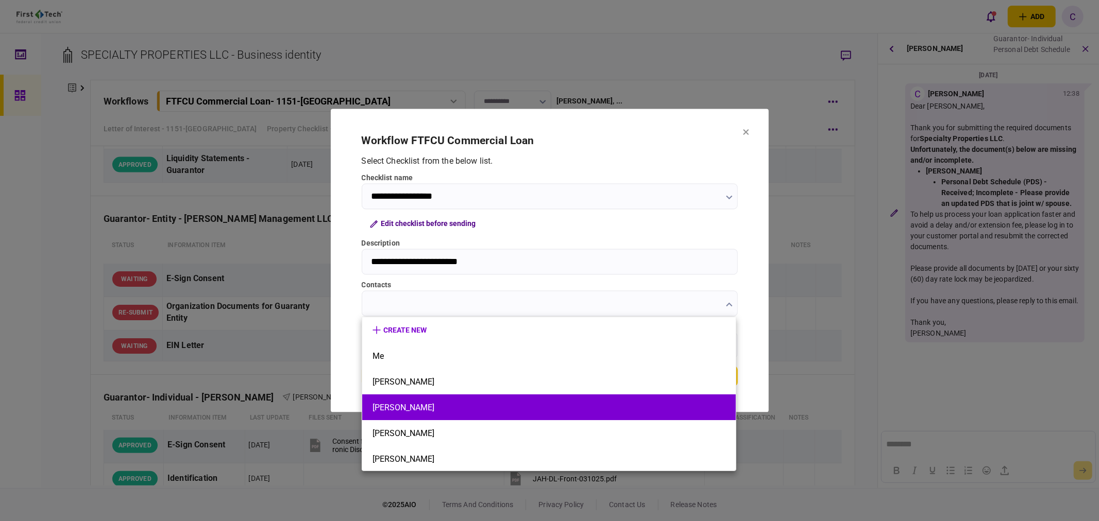
click at [387, 403] on button "[PERSON_NAME]" at bounding box center [548, 408] width 353 height 10
type input "**********"
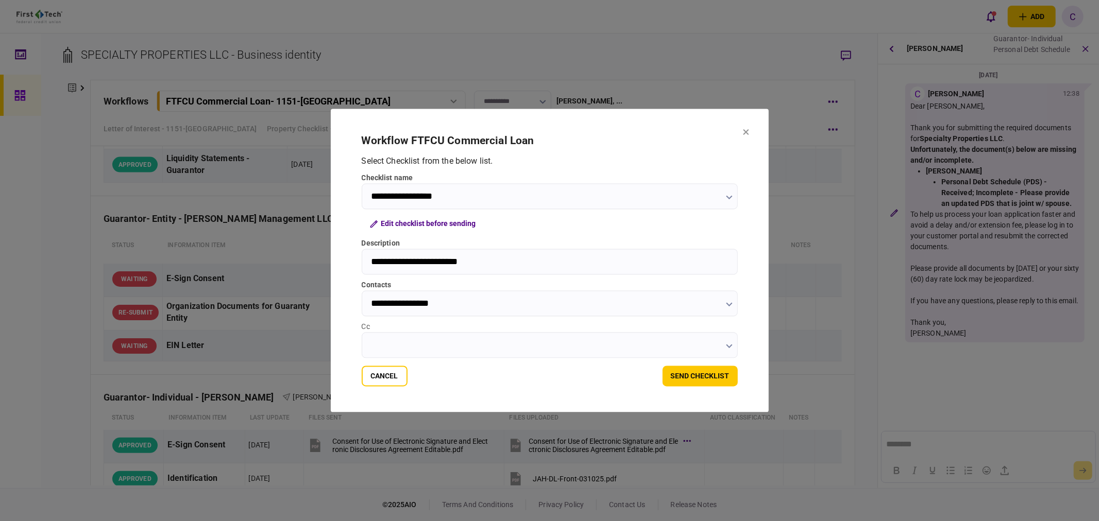
click at [388, 340] on input "Cc" at bounding box center [550, 346] width 376 height 26
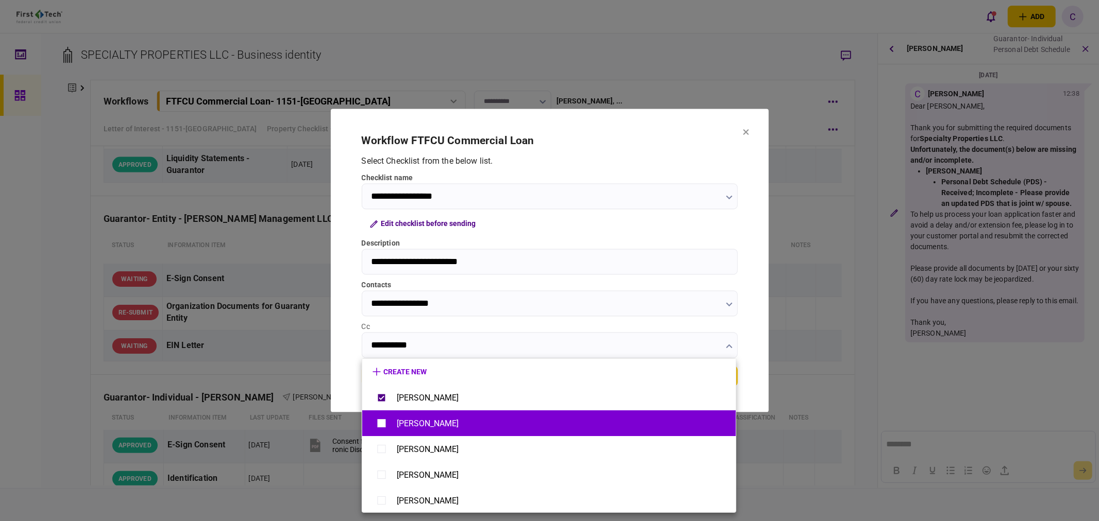
click at [375, 419] on li "[PERSON_NAME]" at bounding box center [548, 424] width 373 height 26
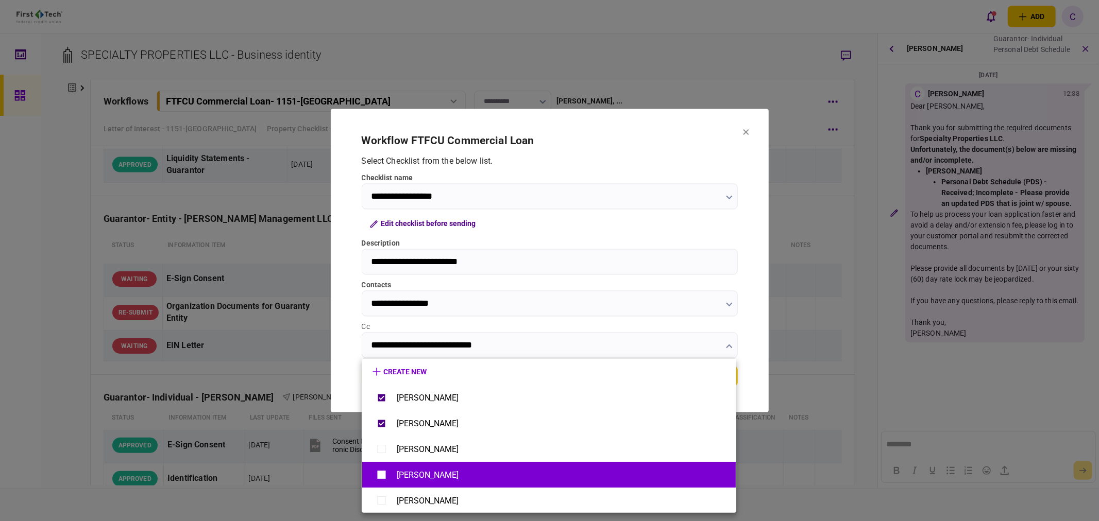
type input "**********"
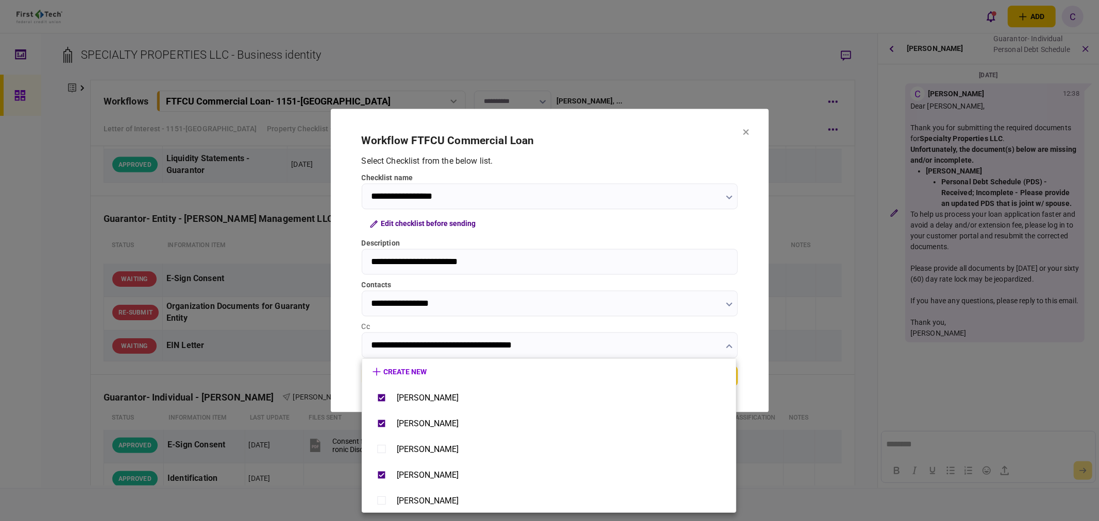
click at [351, 354] on div at bounding box center [549, 260] width 1099 height 521
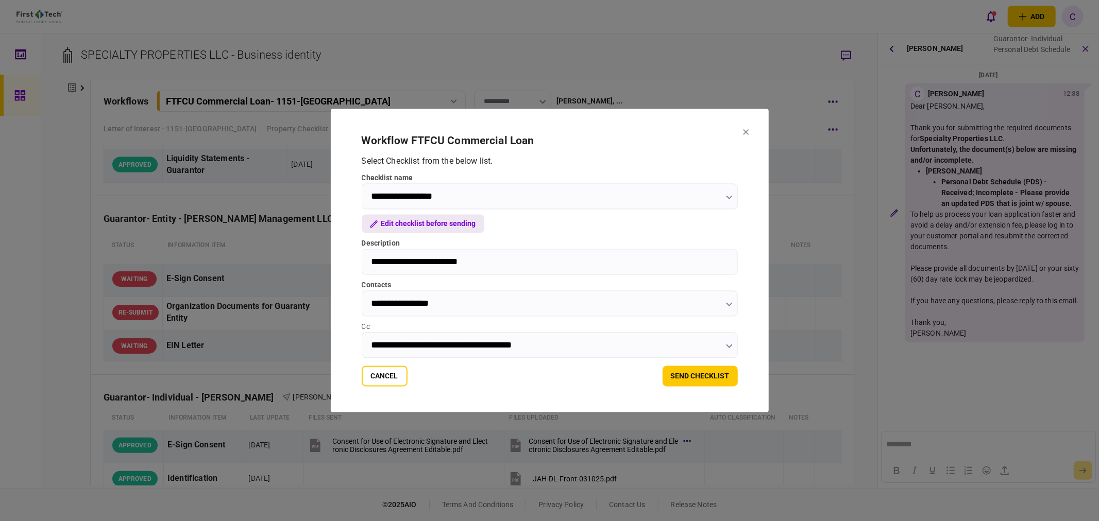
click at [441, 227] on button "Edit checklist before sending" at bounding box center [423, 224] width 123 height 19
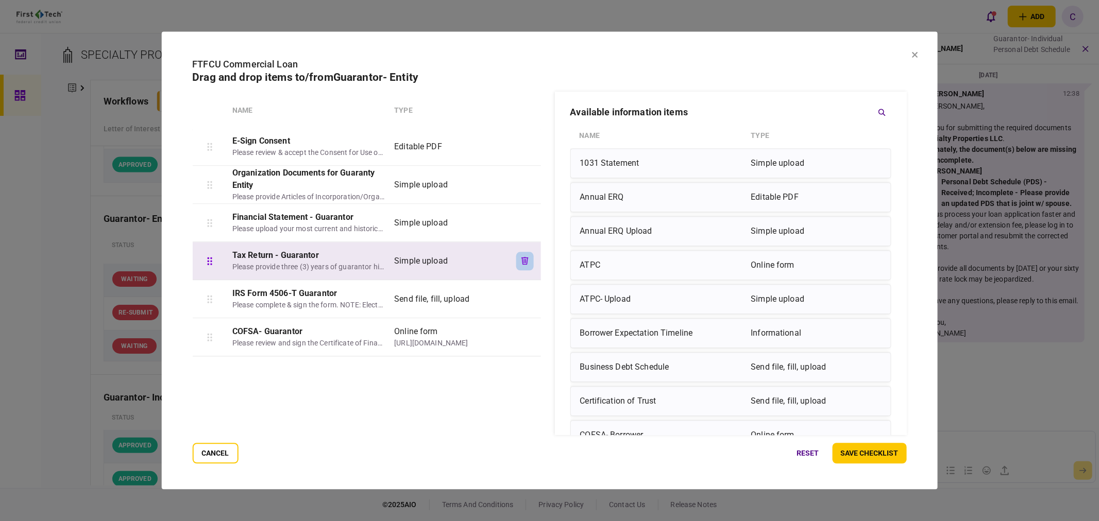
click at [522, 263] on icon "button" at bounding box center [524, 261] width 7 height 8
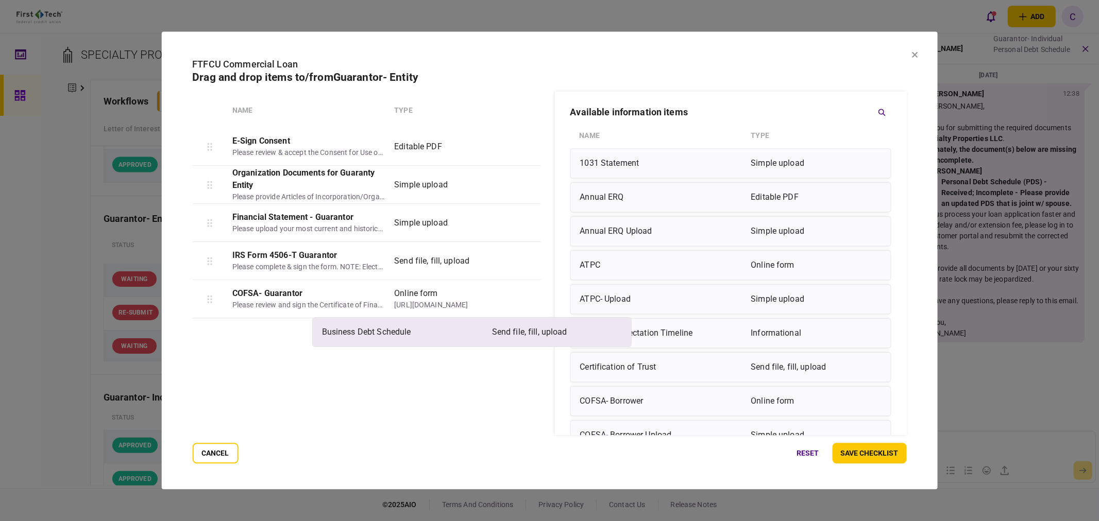
scroll to position [1, 0]
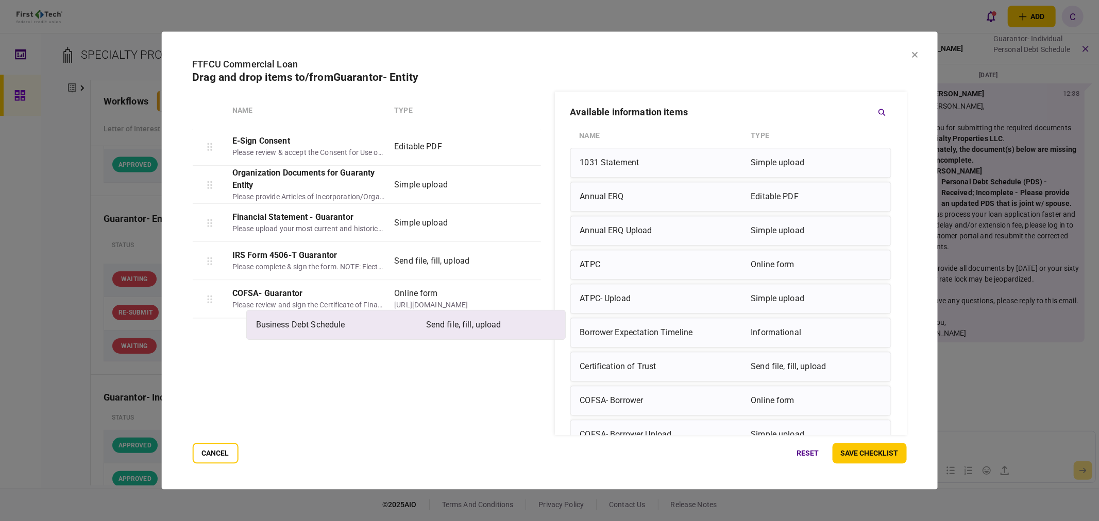
drag, startPoint x: 615, startPoint y: 373, endPoint x: 281, endPoint y: 330, distance: 336.1
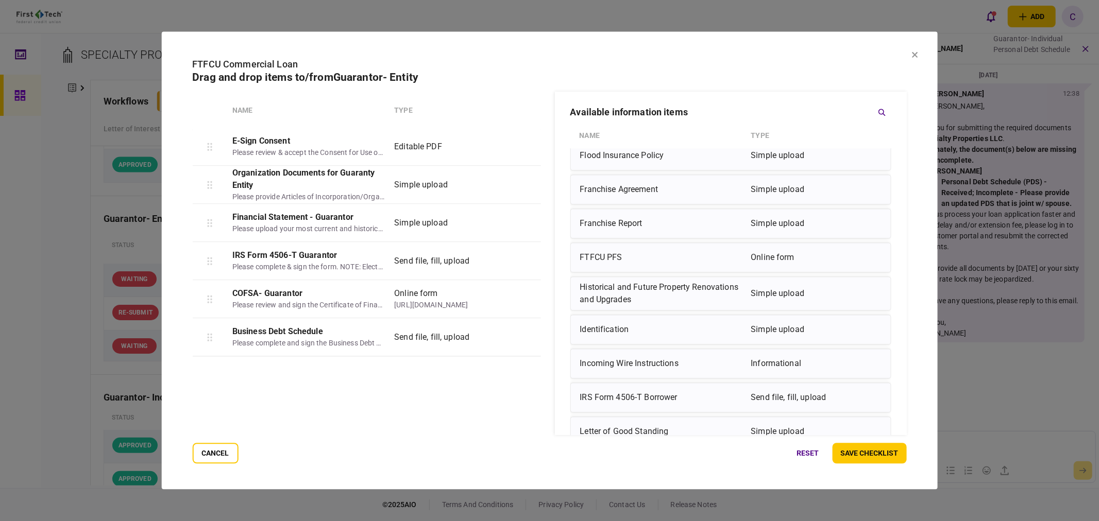
scroll to position [859, 0]
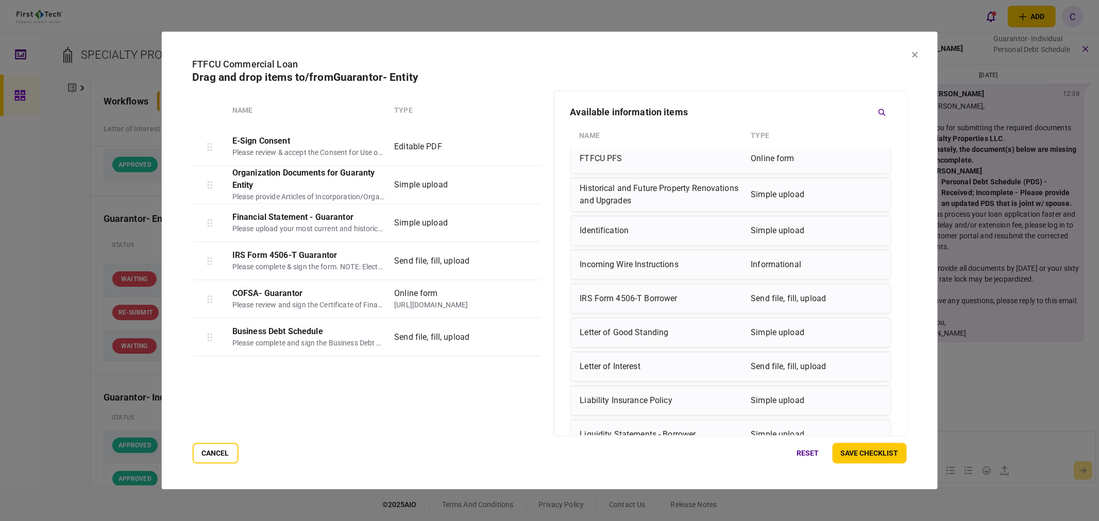
drag, startPoint x: 874, startPoint y: 454, endPoint x: 865, endPoint y: 454, distance: 8.3
click at [874, 454] on button "save checklist" at bounding box center [869, 454] width 74 height 21
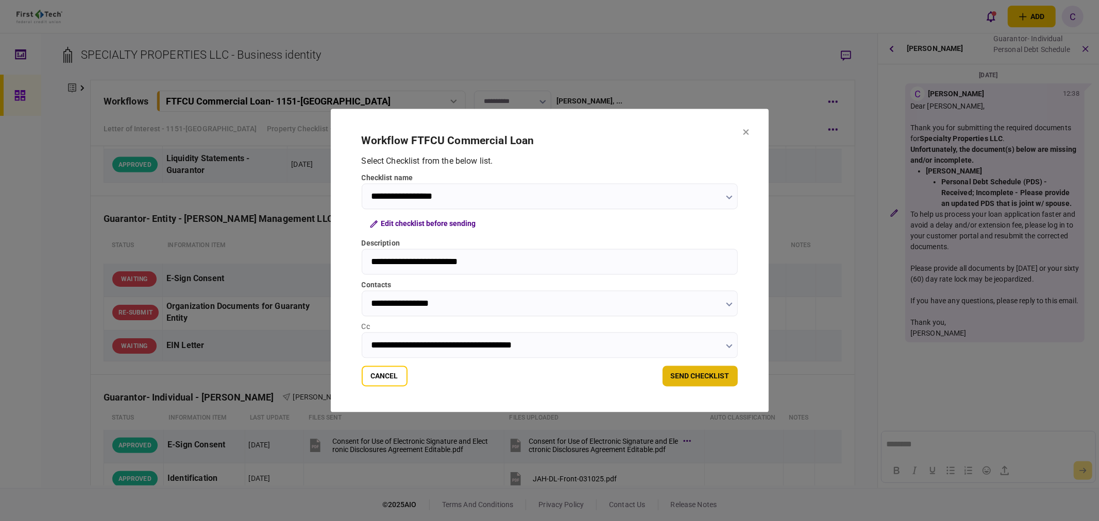
click at [695, 379] on button "send checklist" at bounding box center [699, 376] width 75 height 21
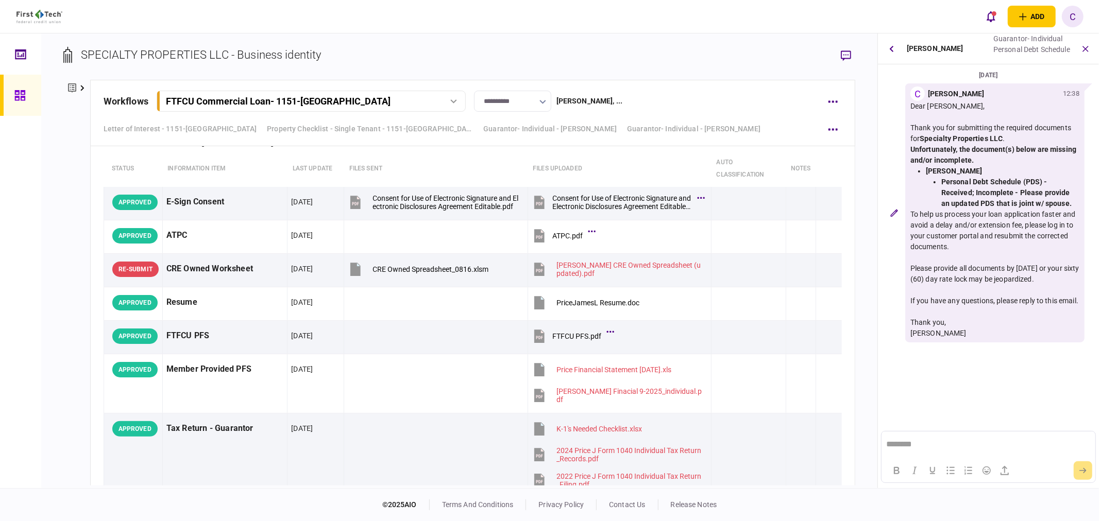
scroll to position [3835, 0]
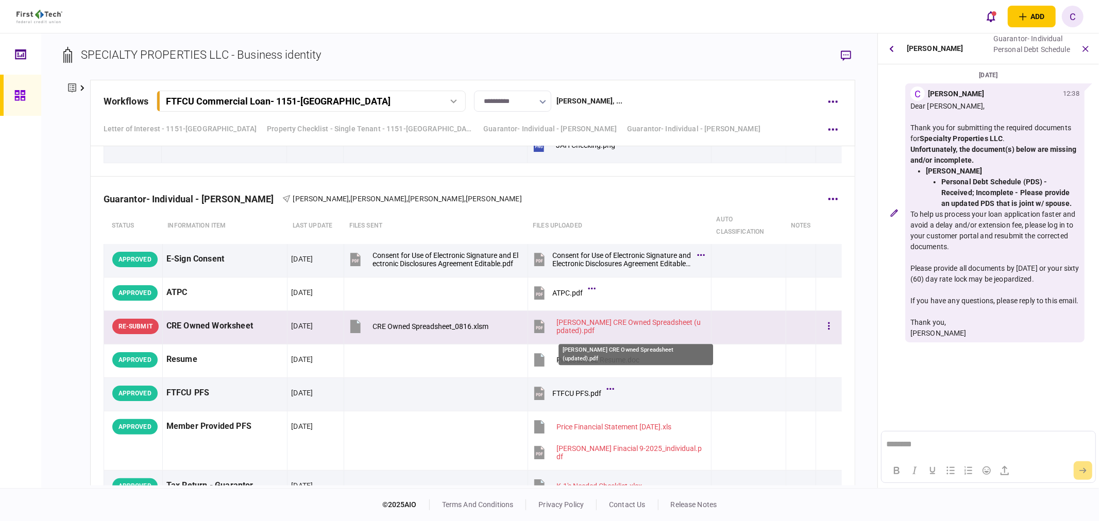
click at [608, 325] on div "[PERSON_NAME] CRE Owned Spreadsheet (updated).pdf" at bounding box center [629, 326] width 146 height 16
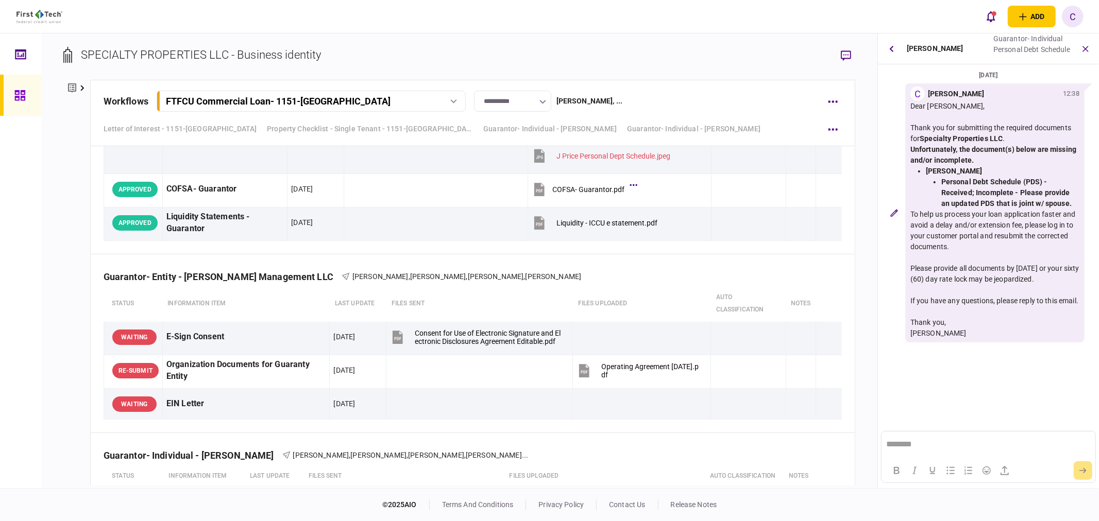
scroll to position [4465, 0]
click at [829, 129] on icon "button" at bounding box center [832, 129] width 9 height 2
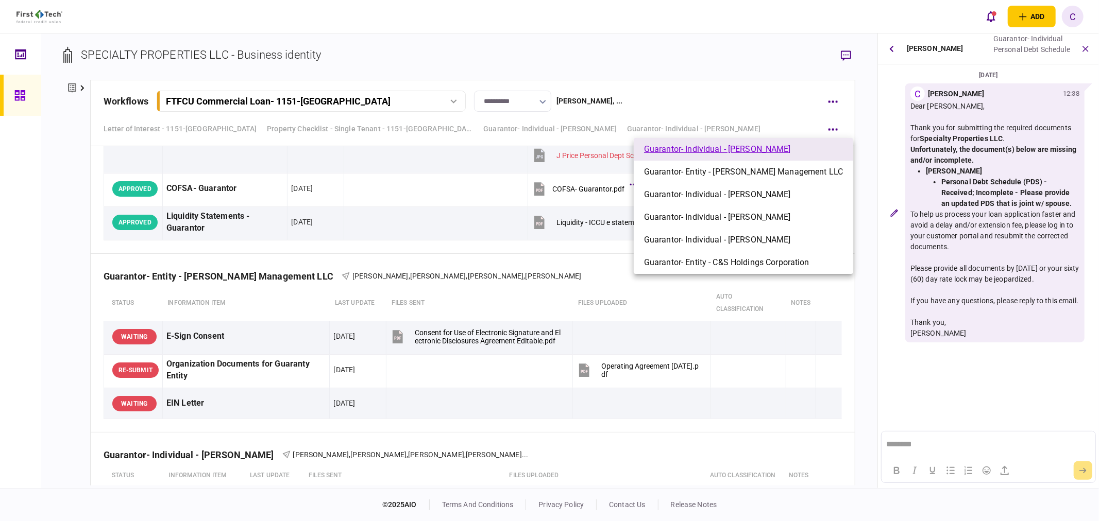
click at [708, 150] on span "Guarantor- Individual - [PERSON_NAME]" at bounding box center [717, 149] width 147 height 12
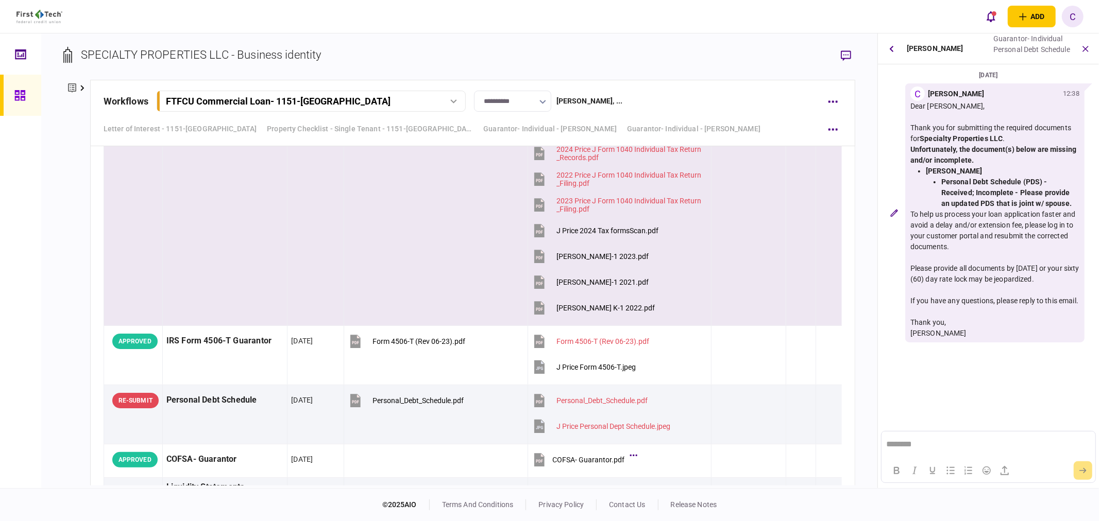
scroll to position [4211, 0]
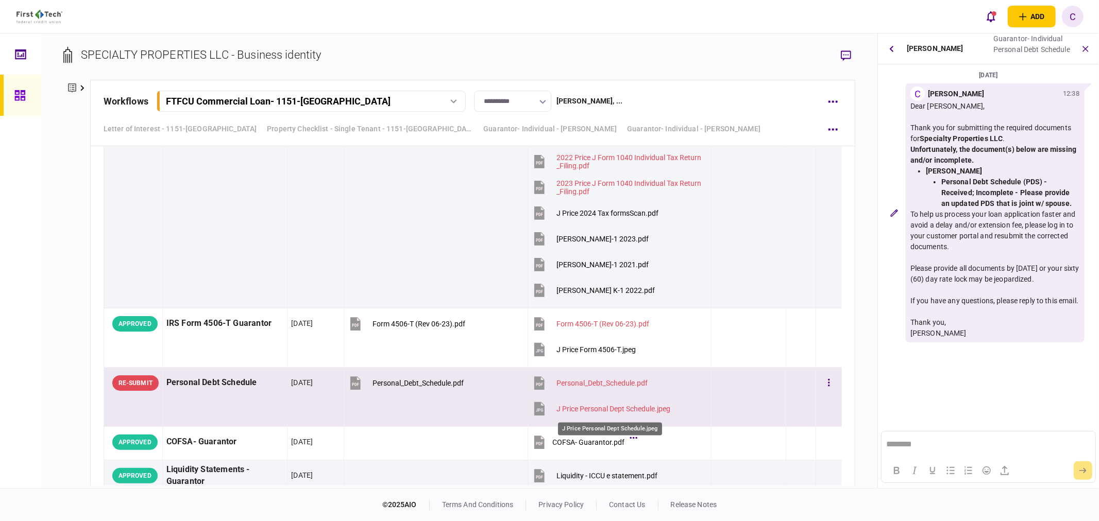
click at [621, 413] on div "J Price Personal Dept Schedule.jpeg" at bounding box center [613, 409] width 114 height 8
click at [633, 387] on div "Personal_Debt_Schedule.pdf" at bounding box center [601, 383] width 91 height 8
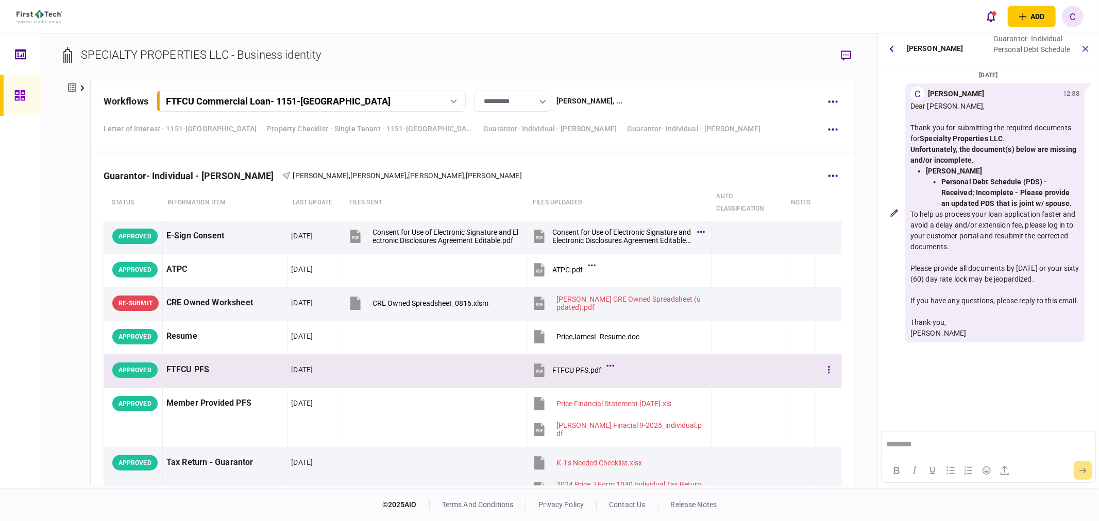
scroll to position [3811, 0]
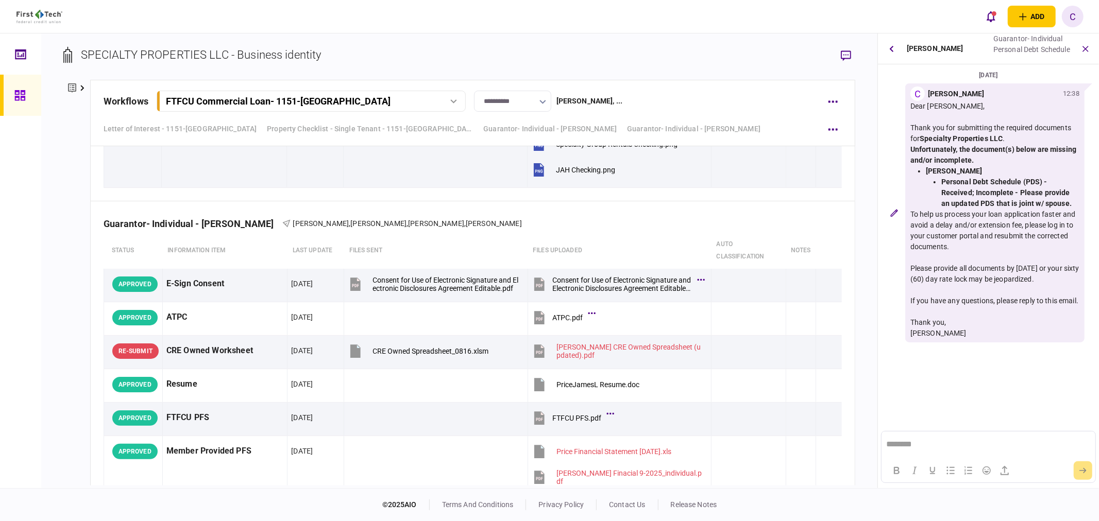
drag, startPoint x: 554, startPoint y: 128, endPoint x: 538, endPoint y: 140, distance: 19.8
click at [554, 128] on link "Guarantor- Individual - [PERSON_NAME]" at bounding box center [549, 129] width 133 height 11
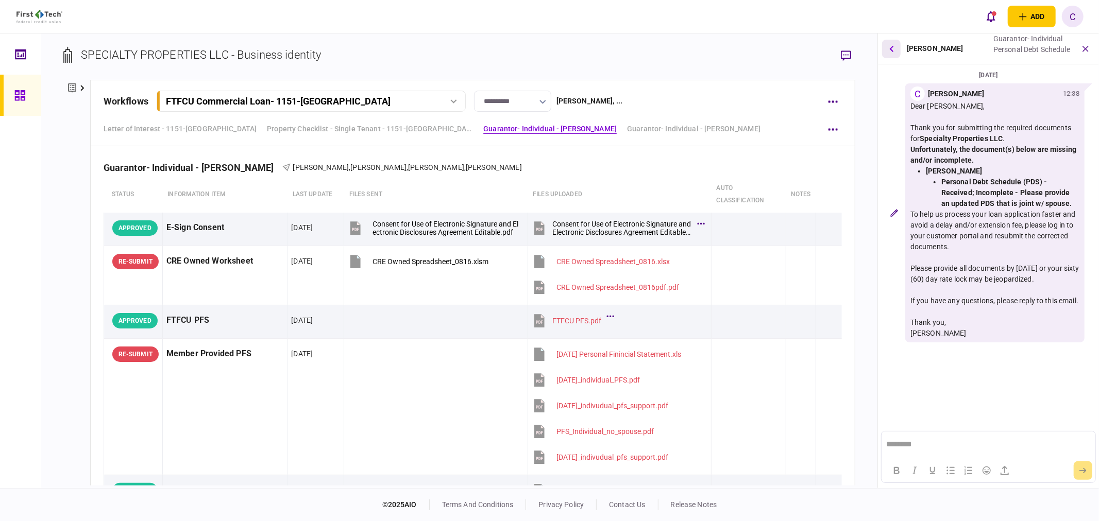
click at [891, 50] on icon "button" at bounding box center [891, 48] width 4 height 7
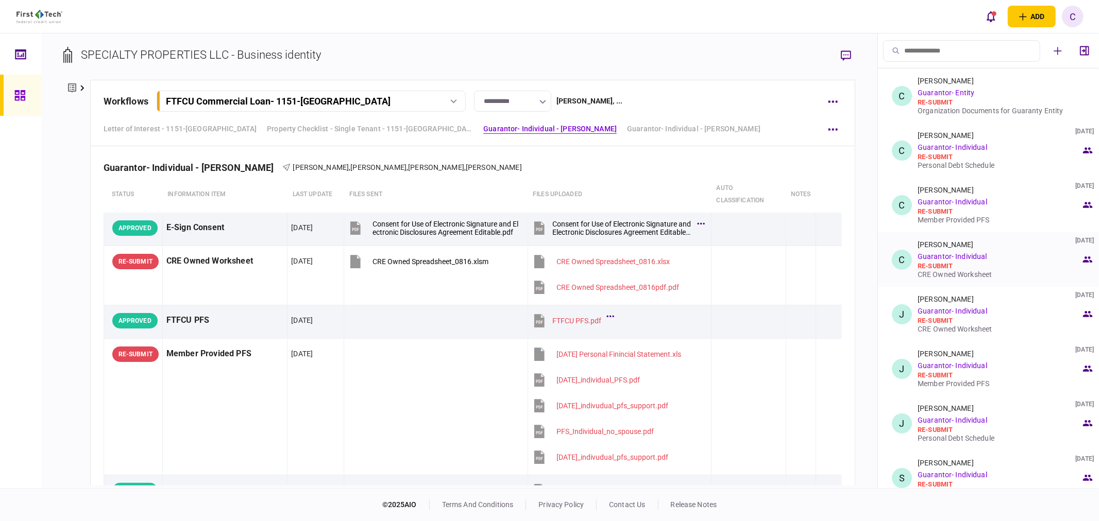
click at [948, 275] on div "CRE Owned Worksheet" at bounding box center [998, 274] width 163 height 8
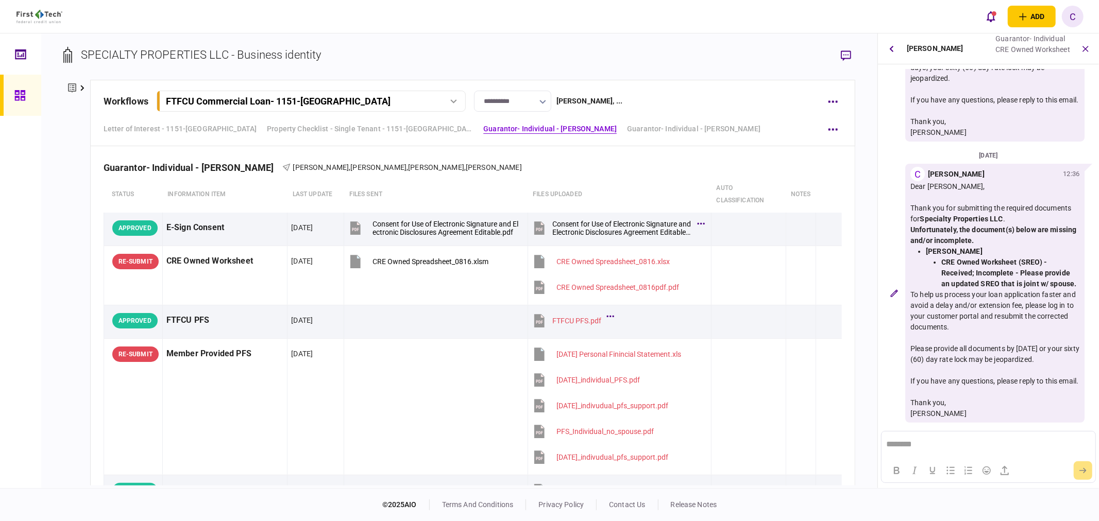
scroll to position [0, 0]
drag, startPoint x: 692, startPoint y: 129, endPoint x: 671, endPoint y: 151, distance: 30.6
click at [692, 129] on link "Guarantor- Individual - [PERSON_NAME]" at bounding box center [693, 129] width 133 height 11
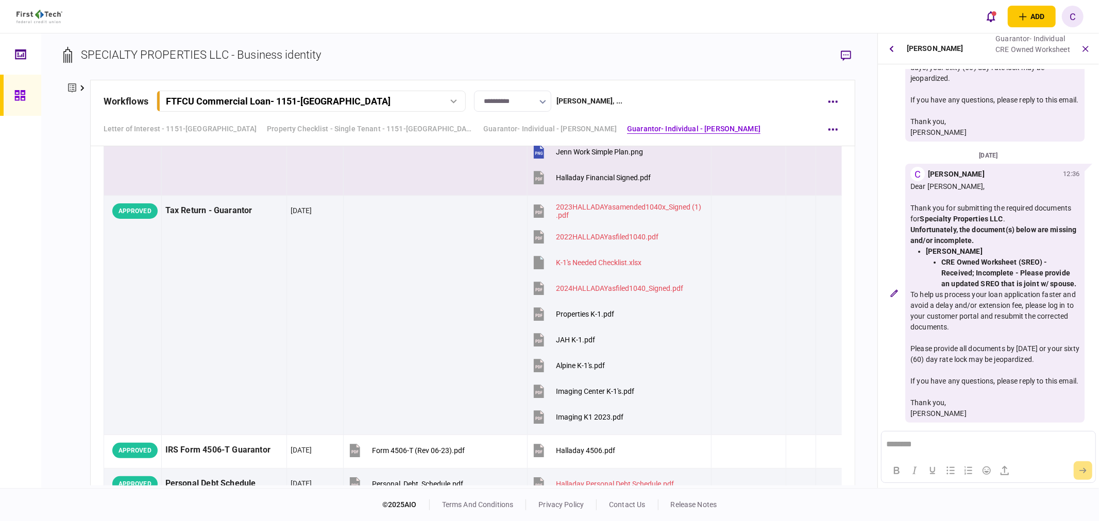
scroll to position [3184, 0]
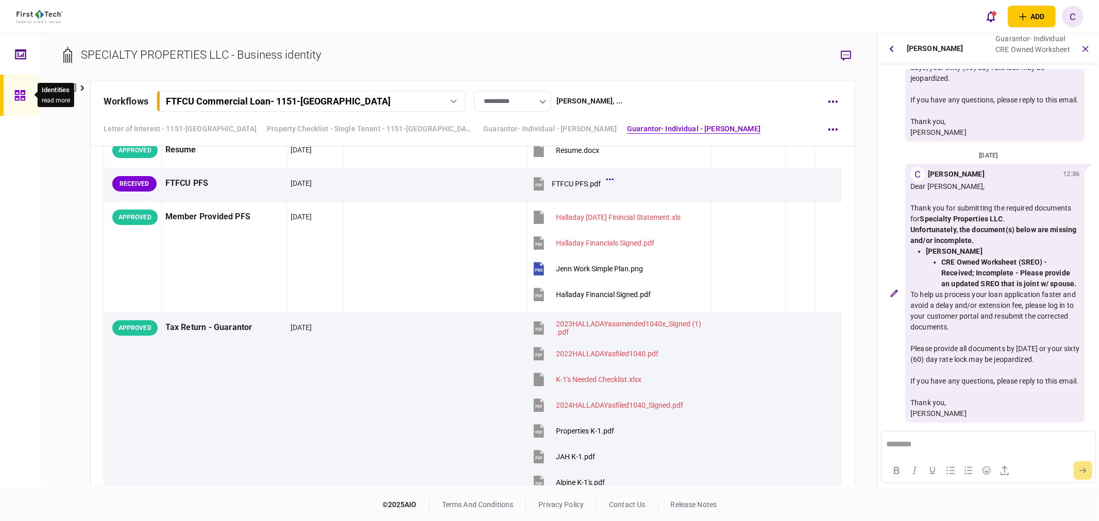
drag, startPoint x: 21, startPoint y: 97, endPoint x: 37, endPoint y: 100, distance: 15.9
click at [21, 97] on icon at bounding box center [19, 95] width 10 height 10
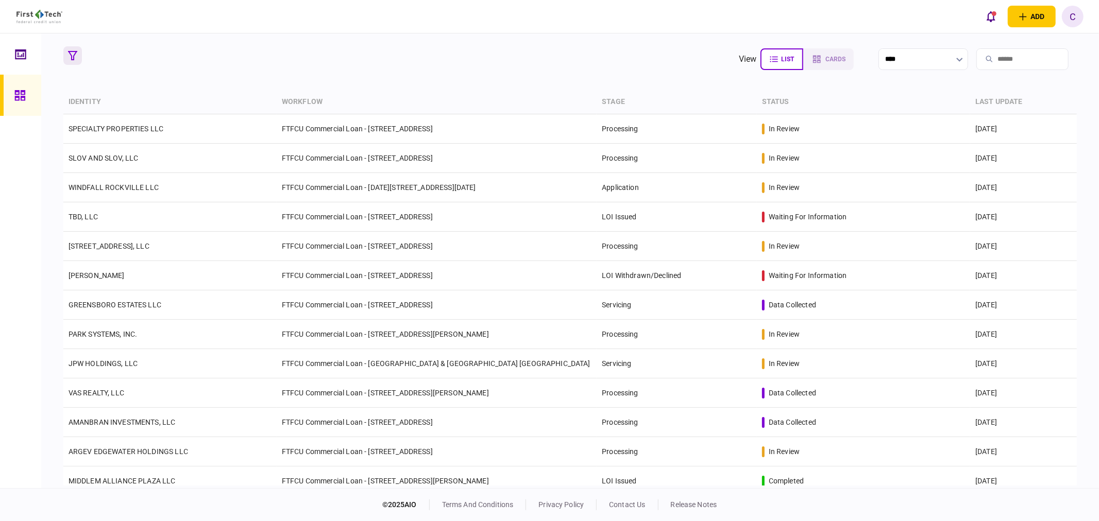
click at [75, 58] on icon "button" at bounding box center [72, 55] width 9 height 9
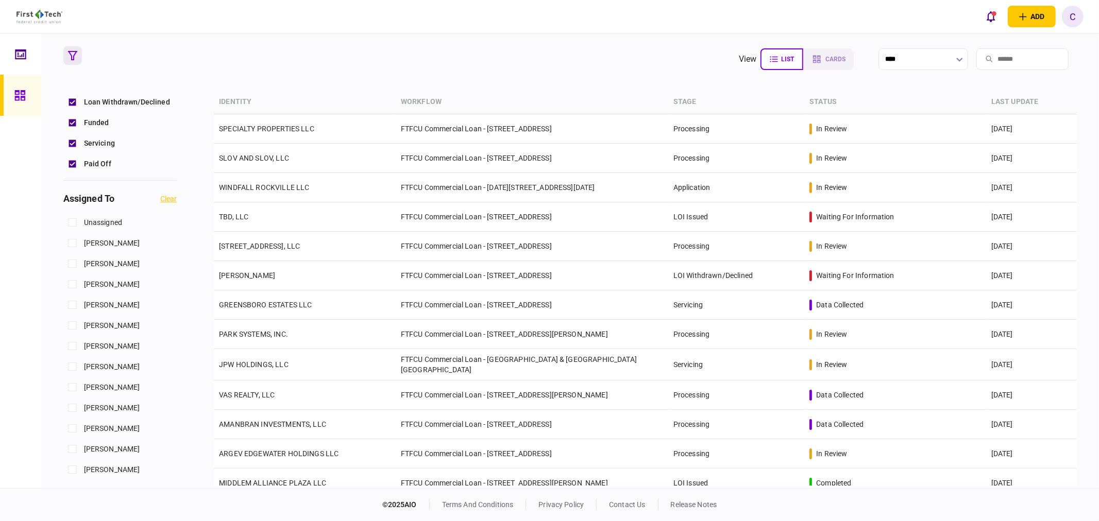
scroll to position [343, 0]
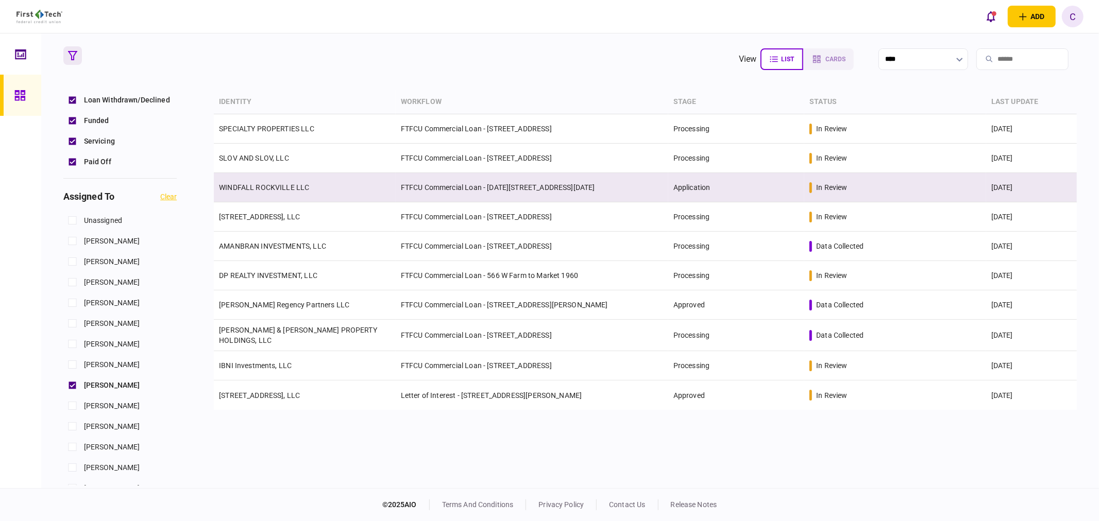
click at [258, 185] on link "WINDFALL ROCKVILLE LLC" at bounding box center [264, 187] width 90 height 8
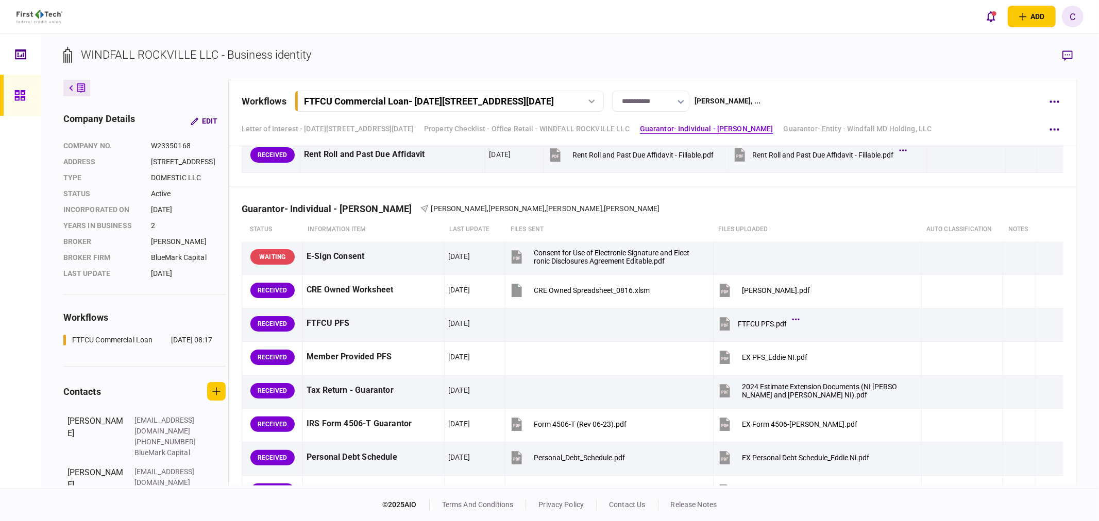
scroll to position [1488, 0]
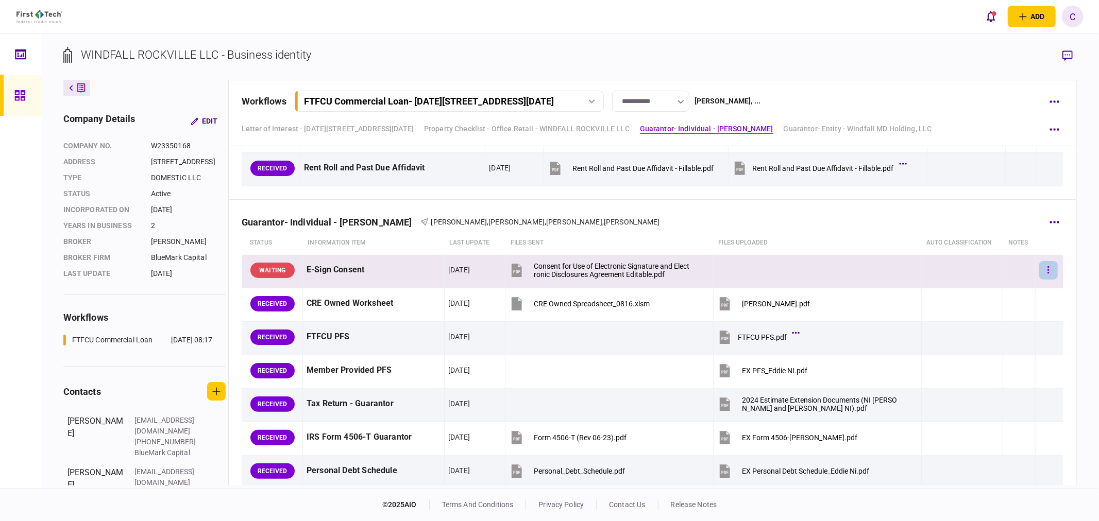
click at [1048, 271] on icon "button" at bounding box center [1049, 269] width 2 height 7
click at [975, 312] on span "add note" at bounding box center [963, 314] width 33 height 12
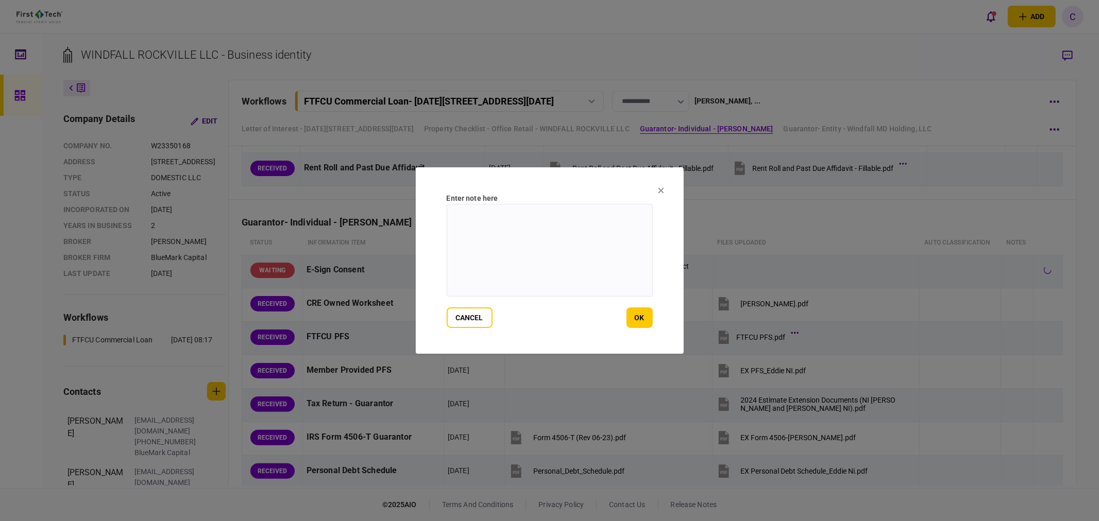
click at [481, 244] on textarea at bounding box center [550, 250] width 206 height 93
drag, startPoint x: 480, startPoint y: 227, endPoint x: 373, endPoint y: 211, distance: 108.3
click at [373, 211] on div "**********" at bounding box center [549, 260] width 1099 height 521
type textarea "**********"
click at [644, 319] on button "ok" at bounding box center [639, 318] width 26 height 21
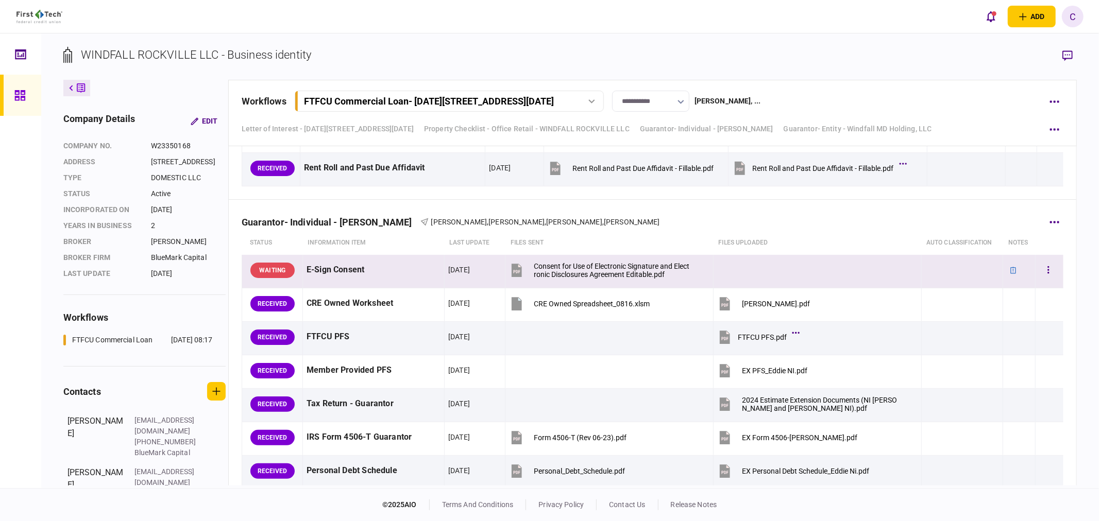
click at [1027, 268] on td at bounding box center [1019, 271] width 32 height 33
click at [1047, 269] on icon "button" at bounding box center [1048, 270] width 2 height 10
click at [1044, 271] on div at bounding box center [549, 260] width 1099 height 521
click at [1039, 270] on button "button" at bounding box center [1048, 270] width 19 height 19
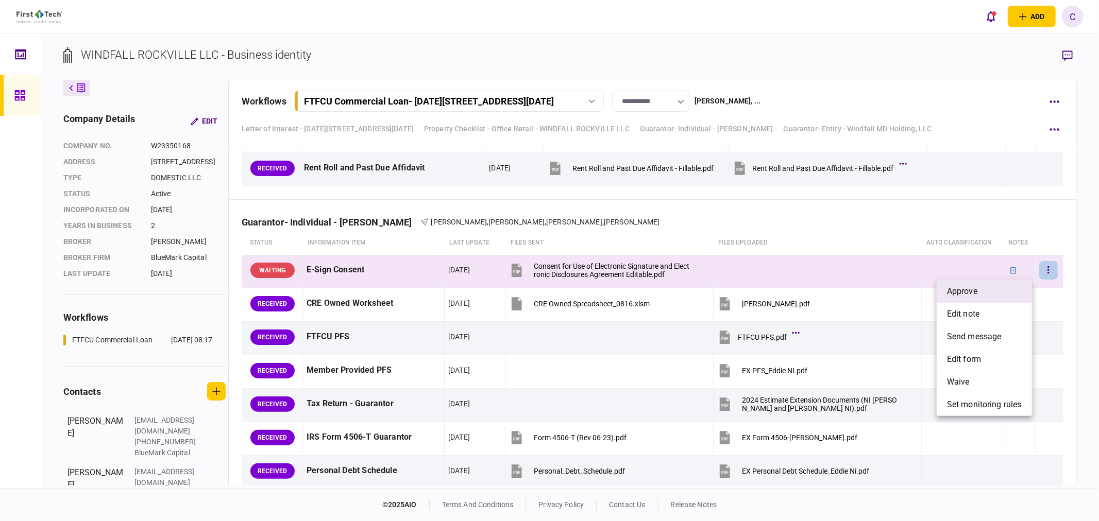
click at [980, 292] on li "approve" at bounding box center [983, 291] width 95 height 23
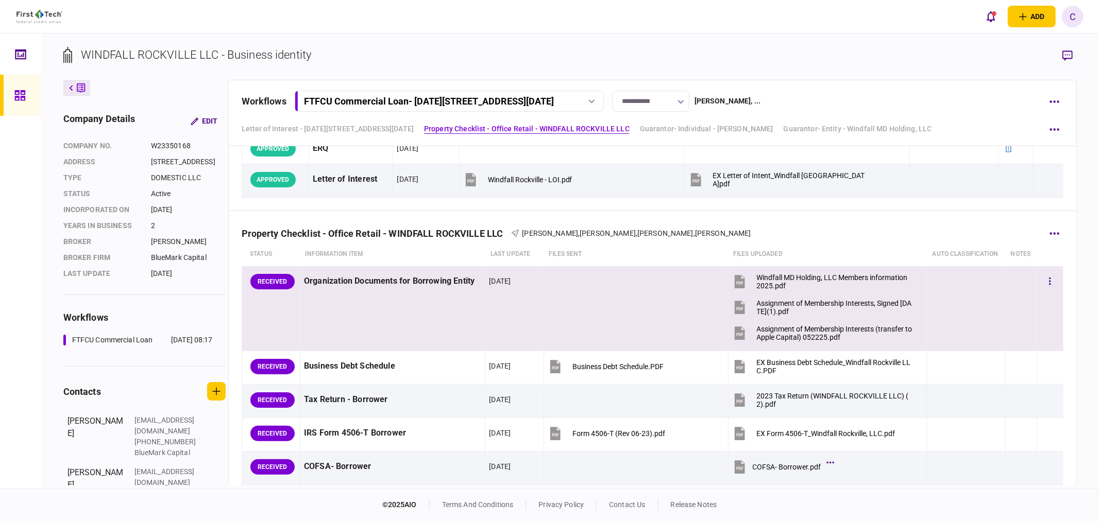
scroll to position [229, 0]
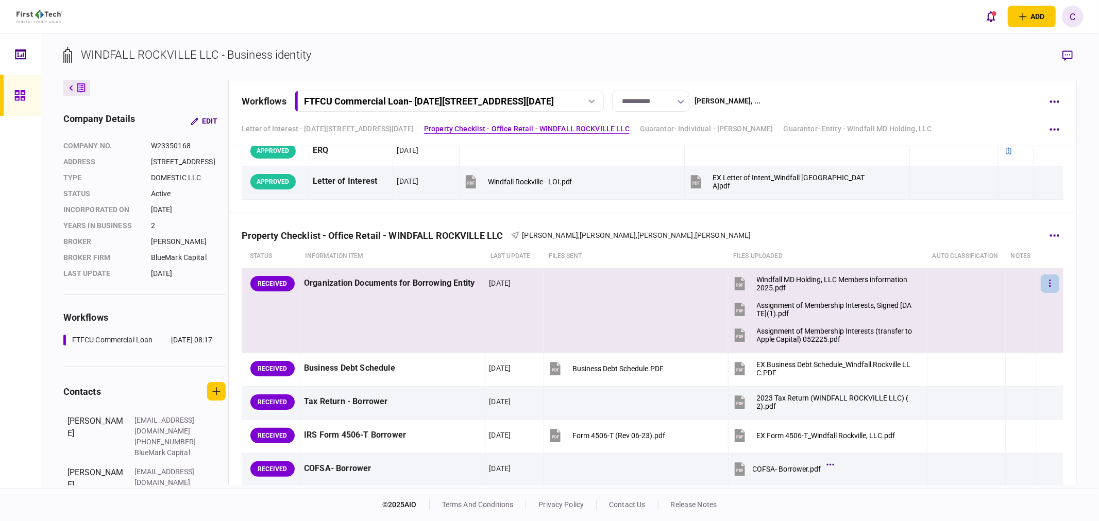
click at [1048, 282] on button "button" at bounding box center [1050, 284] width 19 height 19
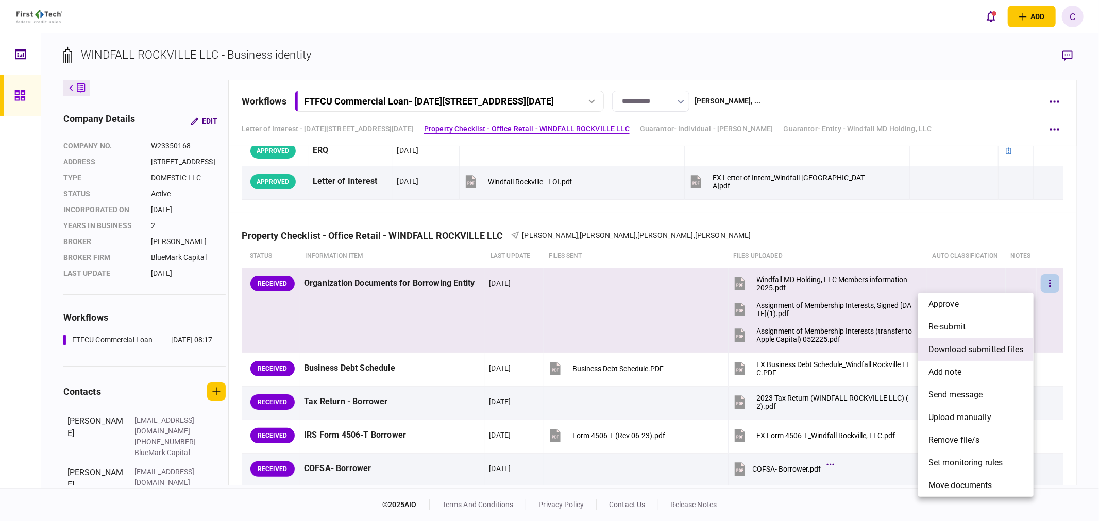
click at [966, 351] on span "download submitted files" at bounding box center [975, 350] width 95 height 12
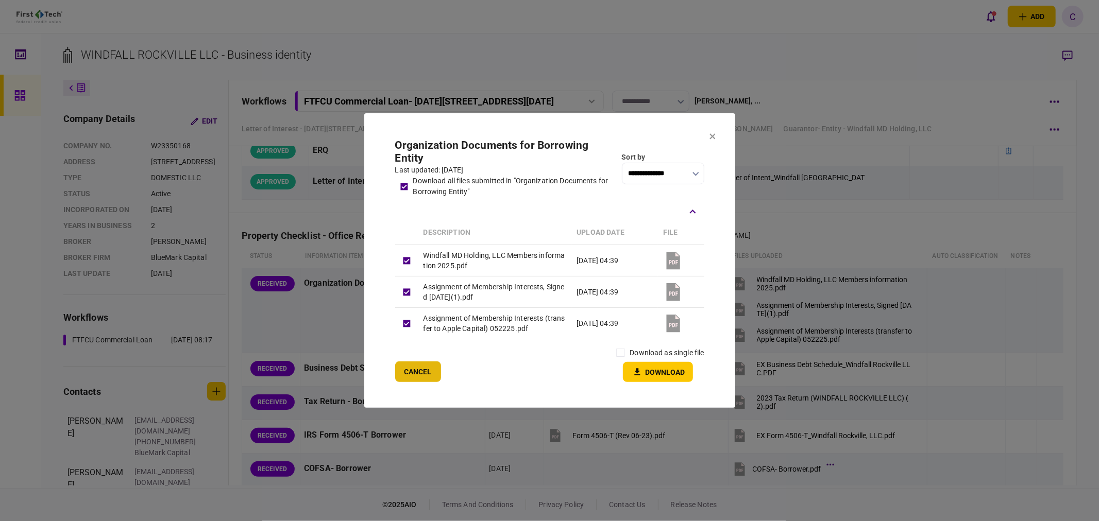
click at [405, 374] on button "Cancel" at bounding box center [418, 372] width 46 height 21
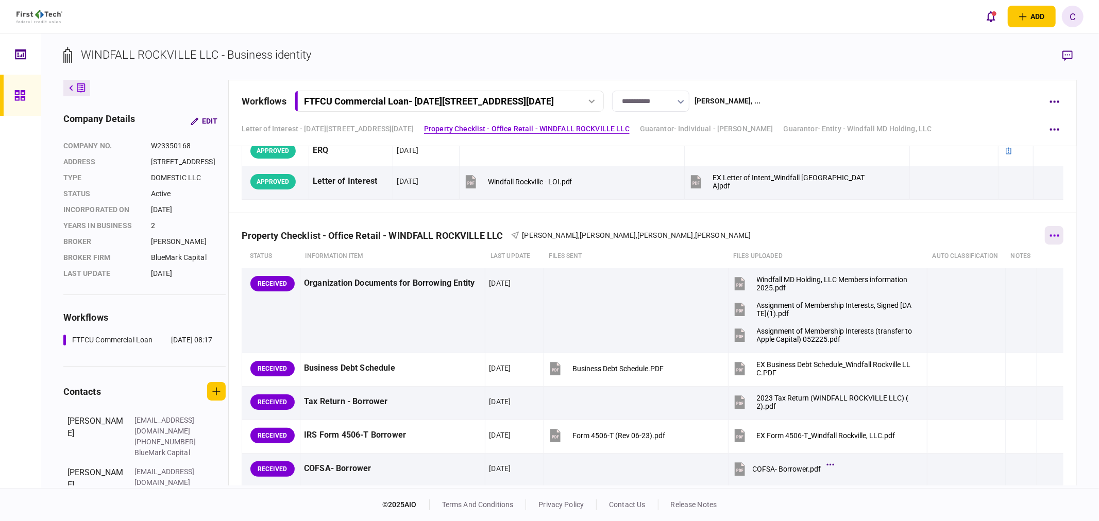
click at [1051, 233] on button "button" at bounding box center [1054, 235] width 19 height 19
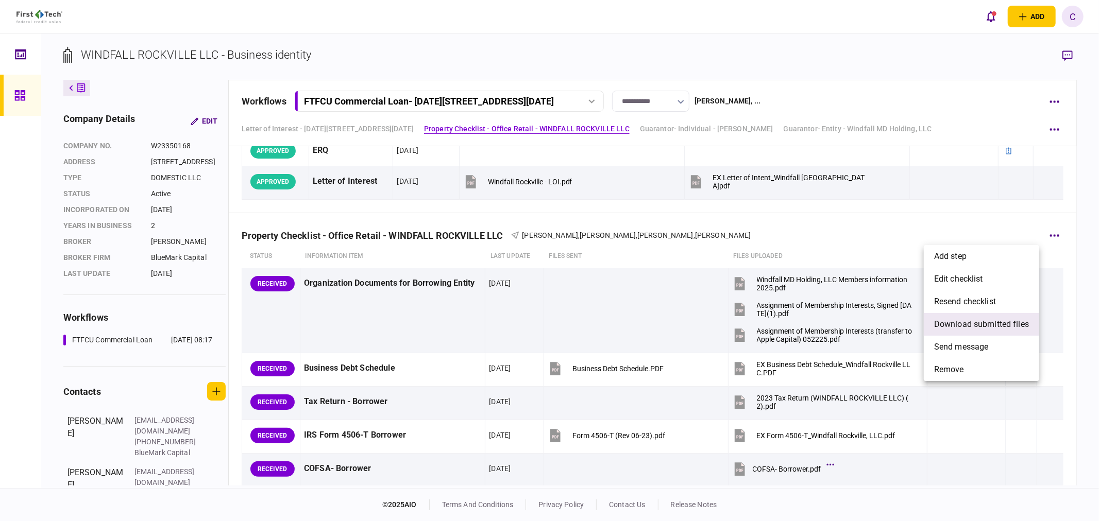
click at [1001, 320] on span "download submitted files" at bounding box center [981, 324] width 95 height 12
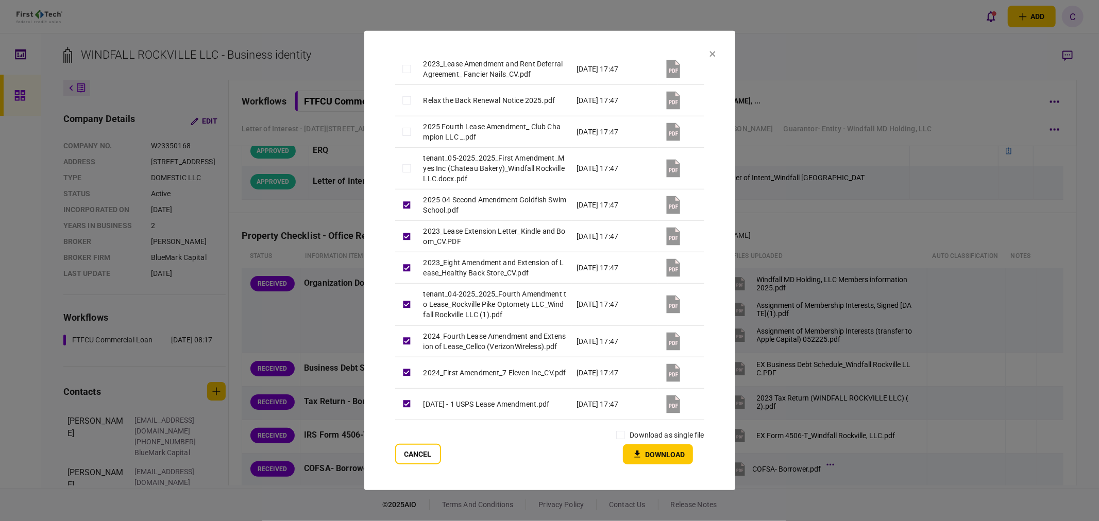
scroll to position [457, 0]
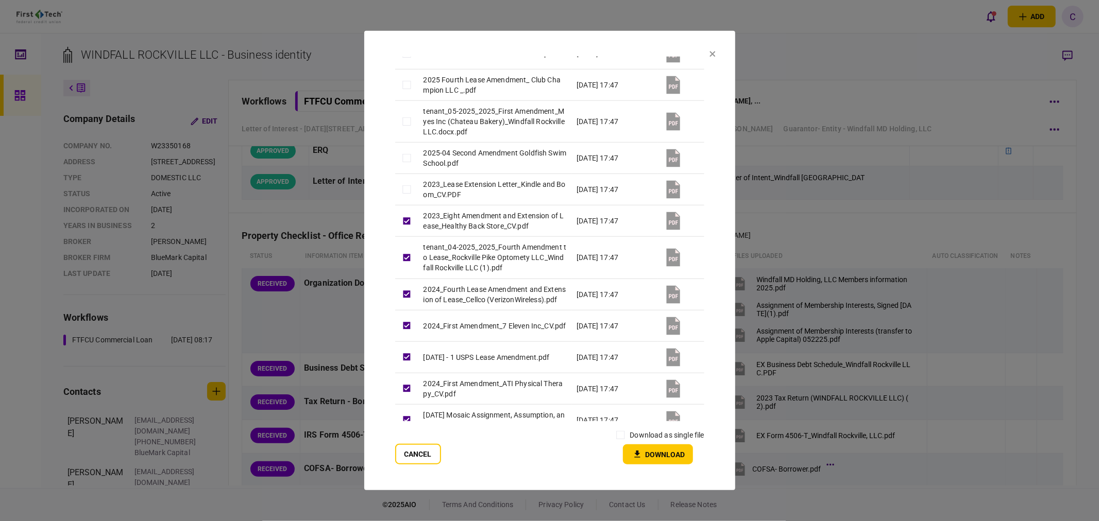
click at [410, 210] on td at bounding box center [406, 221] width 23 height 31
click at [405, 342] on td at bounding box center [406, 325] width 23 height 31
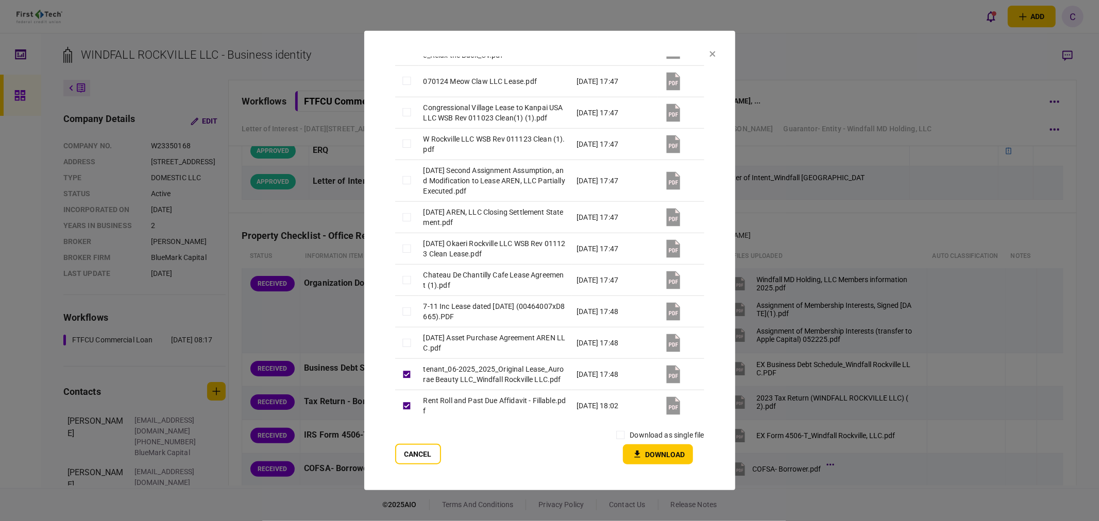
scroll to position [1163, 0]
click at [650, 458] on button "Download" at bounding box center [658, 455] width 70 height 20
